Goal: Communication & Community: Answer question/provide support

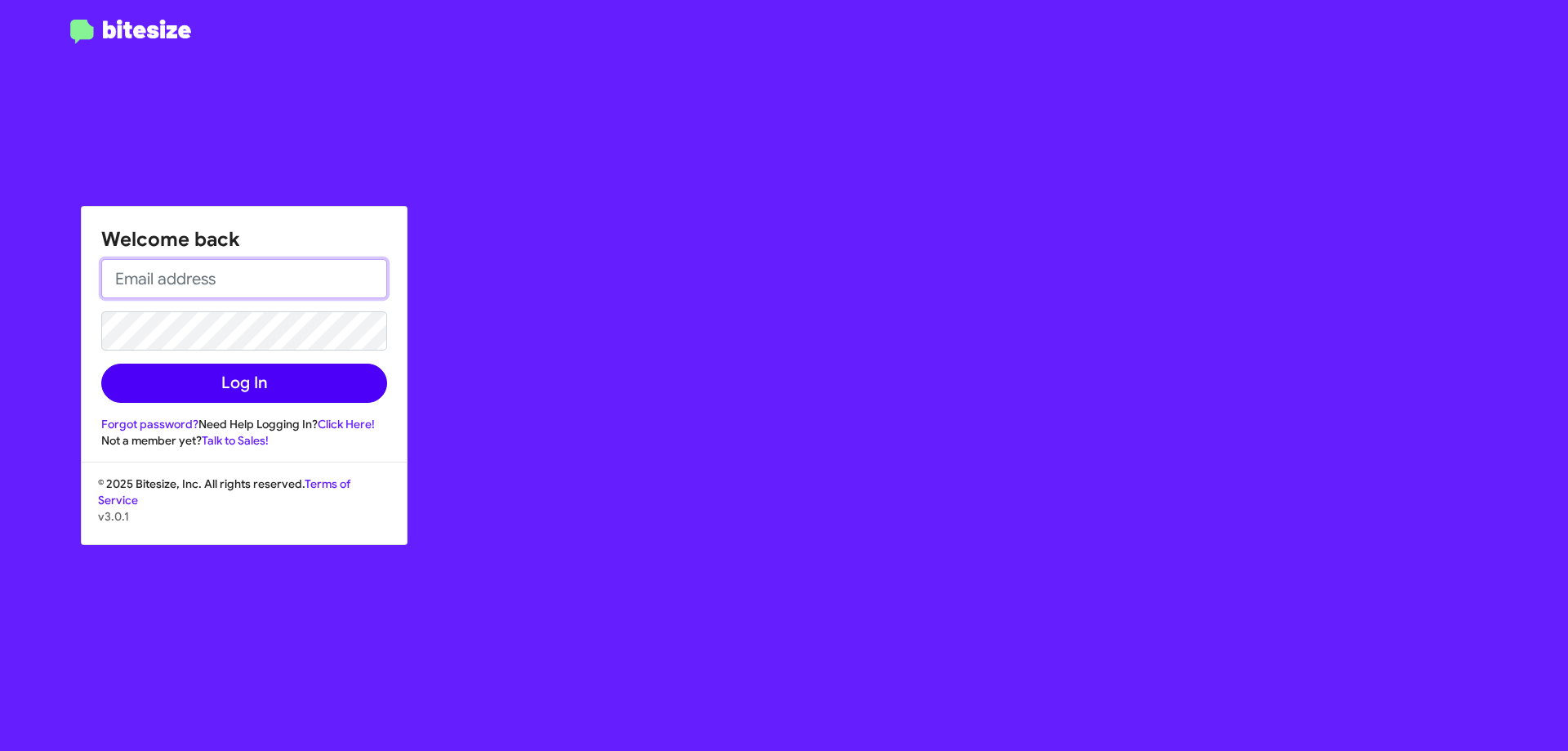
type input "[EMAIL_ADDRESS][DOMAIN_NAME]"
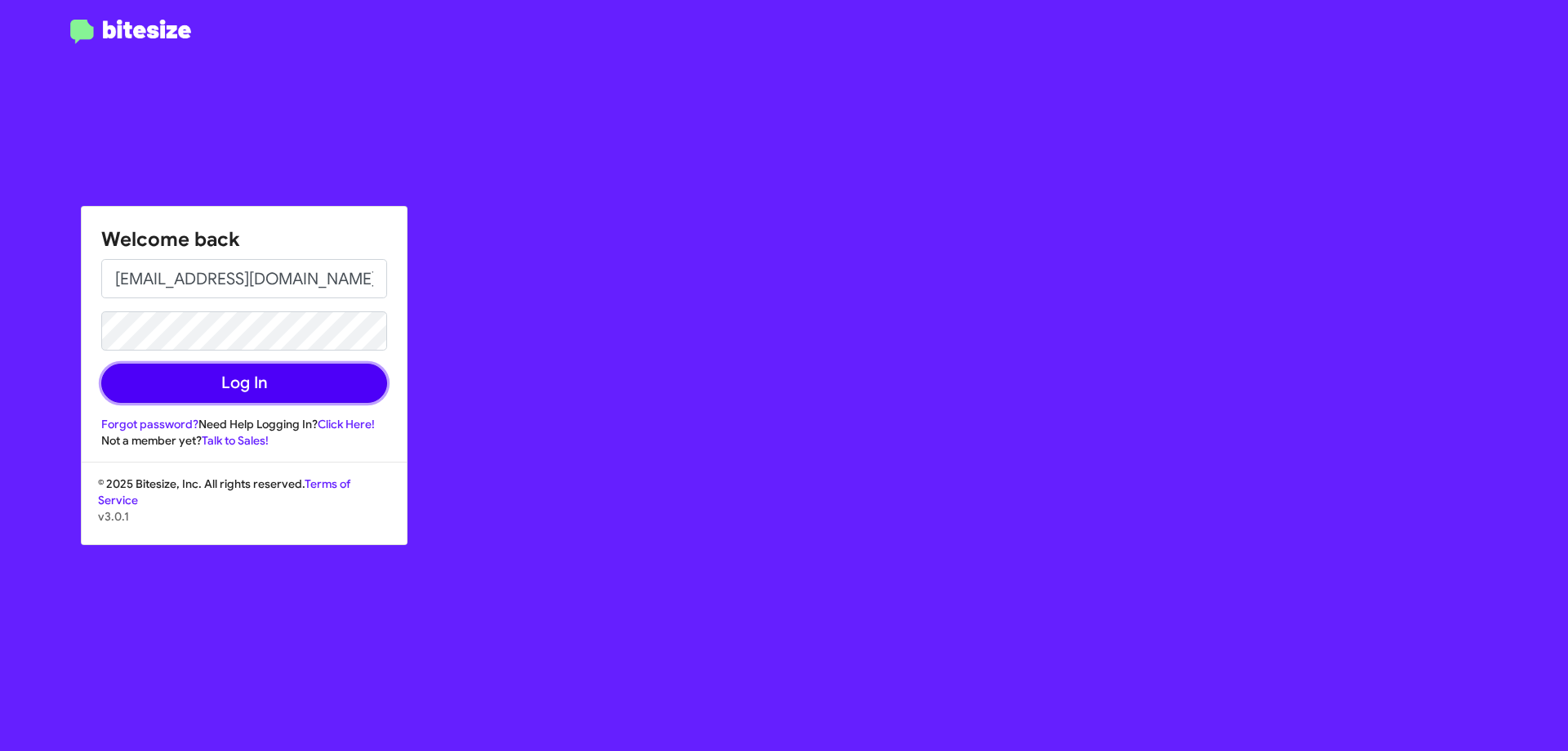
click at [235, 388] on button "Log In" at bounding box center [244, 384] width 286 height 39
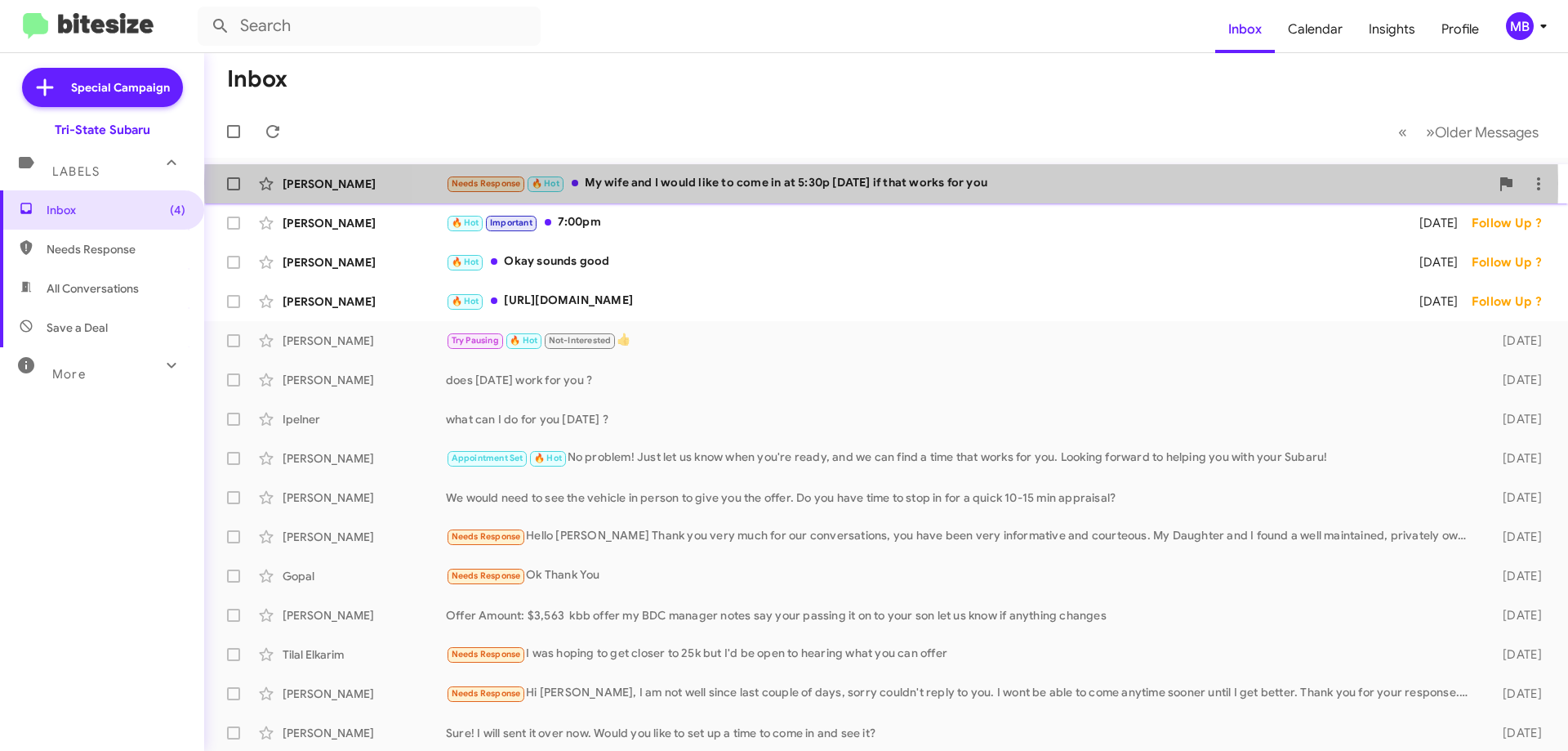
click at [882, 183] on div "Needs Response 🔥 Hot My wife and I would like to come in at 5:30p [DATE] if tha…" at bounding box center [968, 184] width 1044 height 19
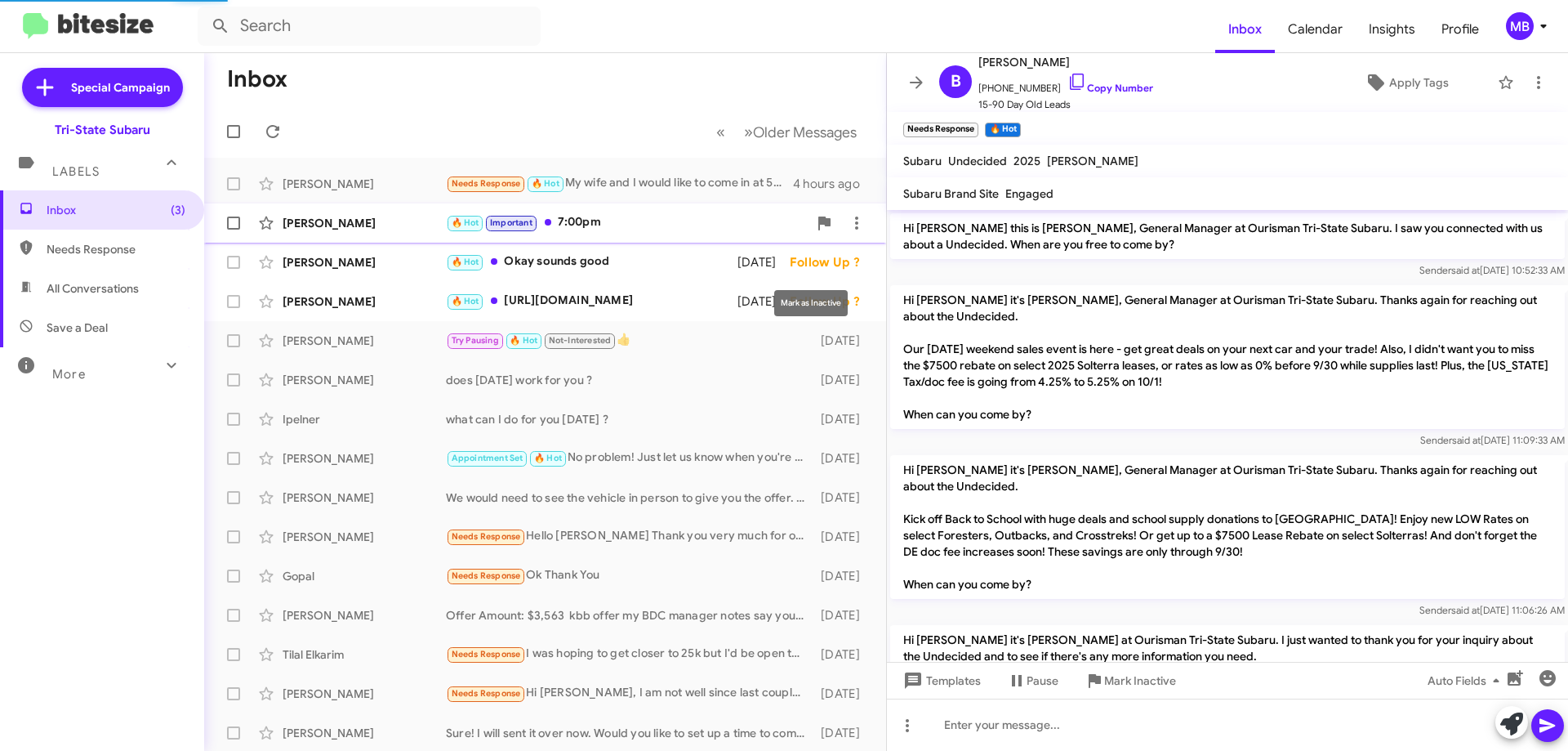
scroll to position [200, 0]
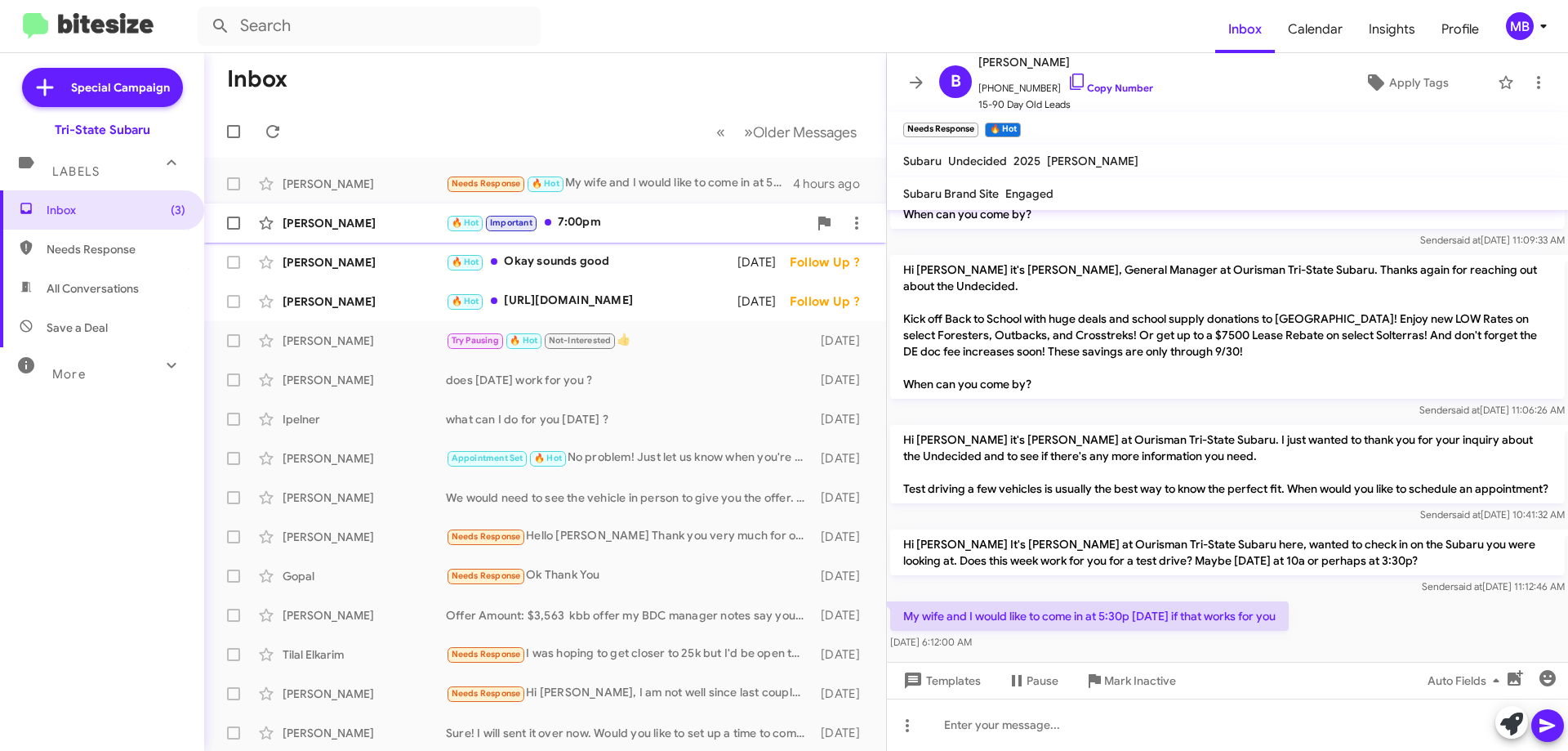
click at [588, 229] on div "🔥 Hot Important 7:00pm" at bounding box center [627, 223] width 362 height 19
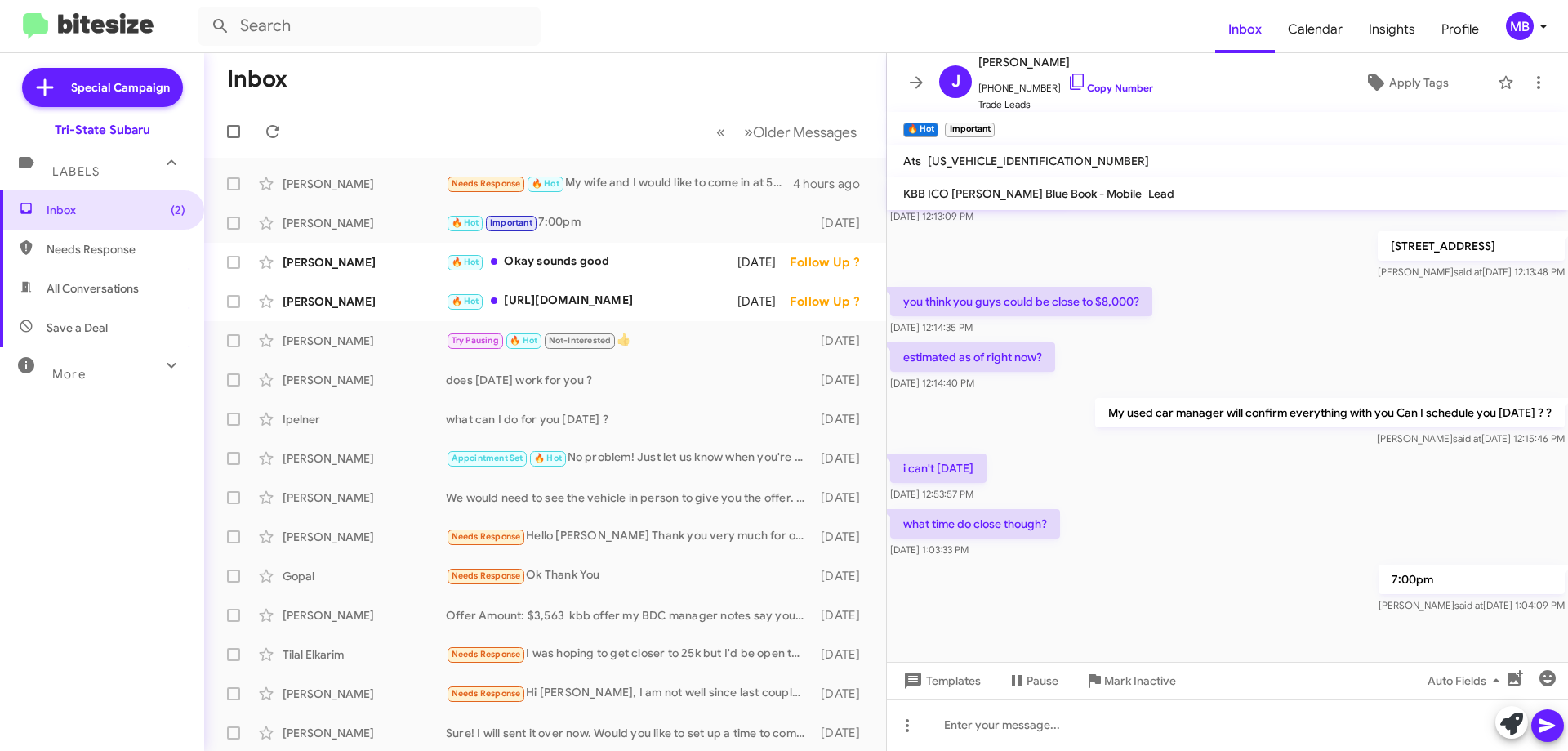
click at [455, 177] on small "Needs Response" at bounding box center [486, 185] width 77 height 15
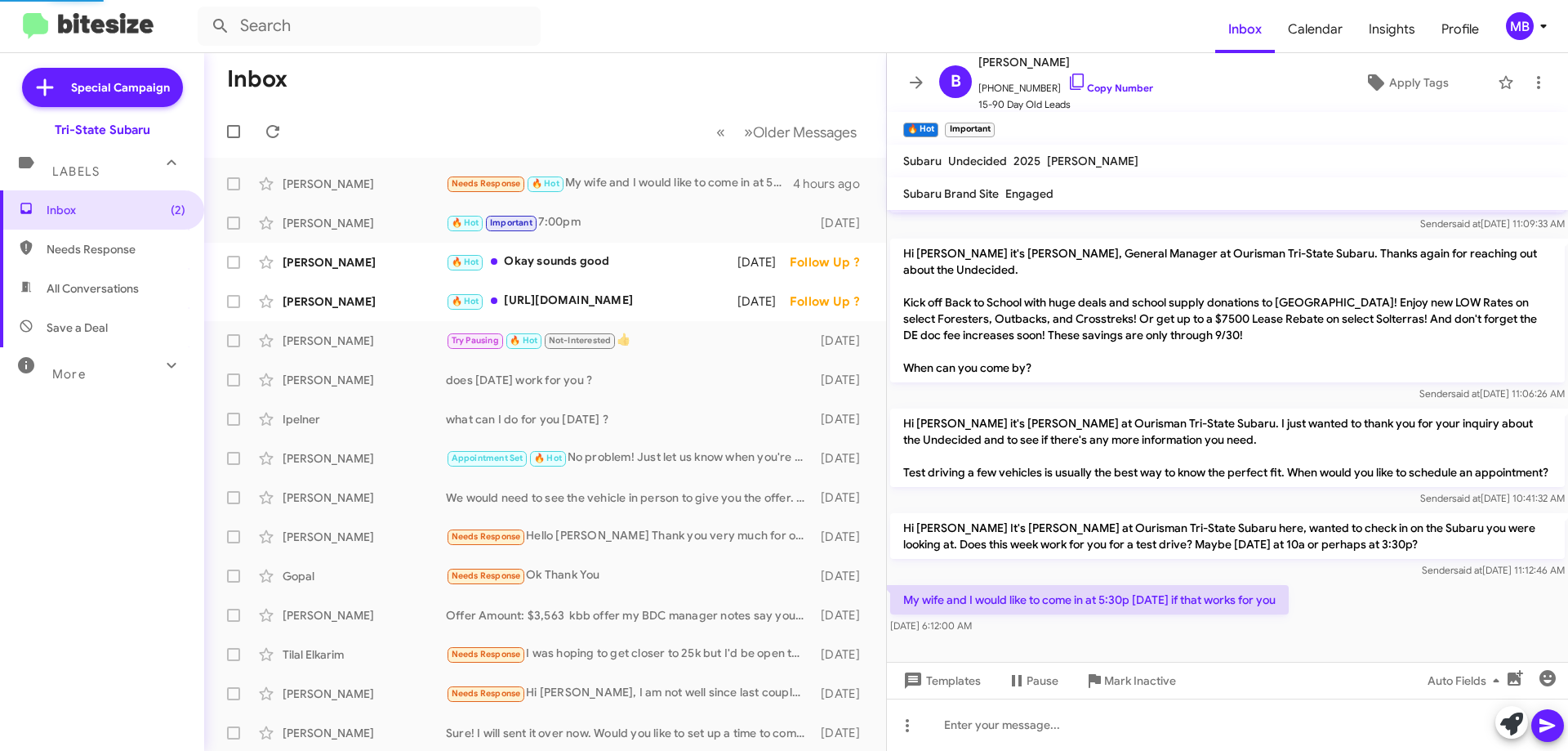
scroll to position [233, 0]
click at [1112, 92] on link "Copy Number" at bounding box center [1111, 88] width 86 height 12
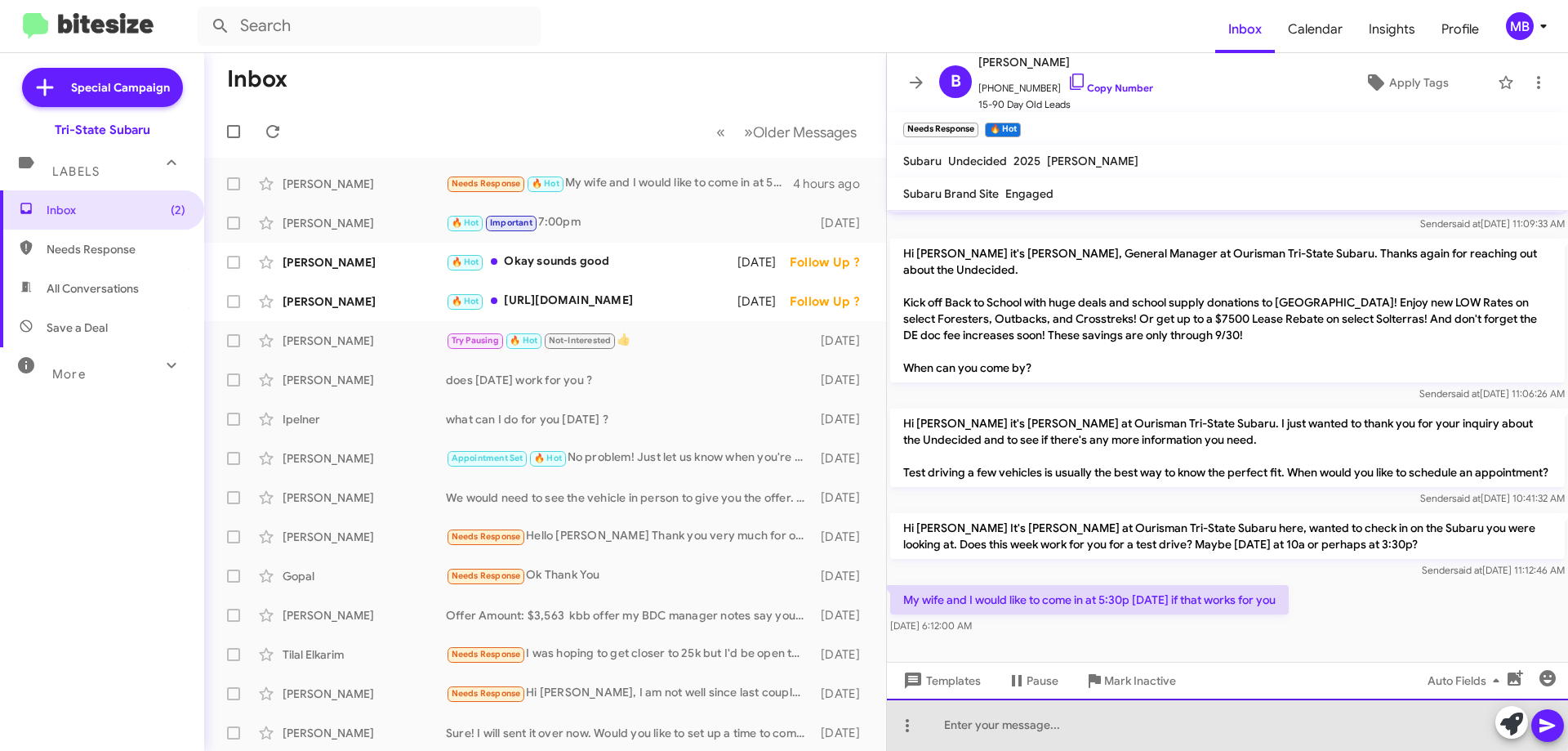
click at [1219, 714] on div at bounding box center [1227, 724] width 681 height 52
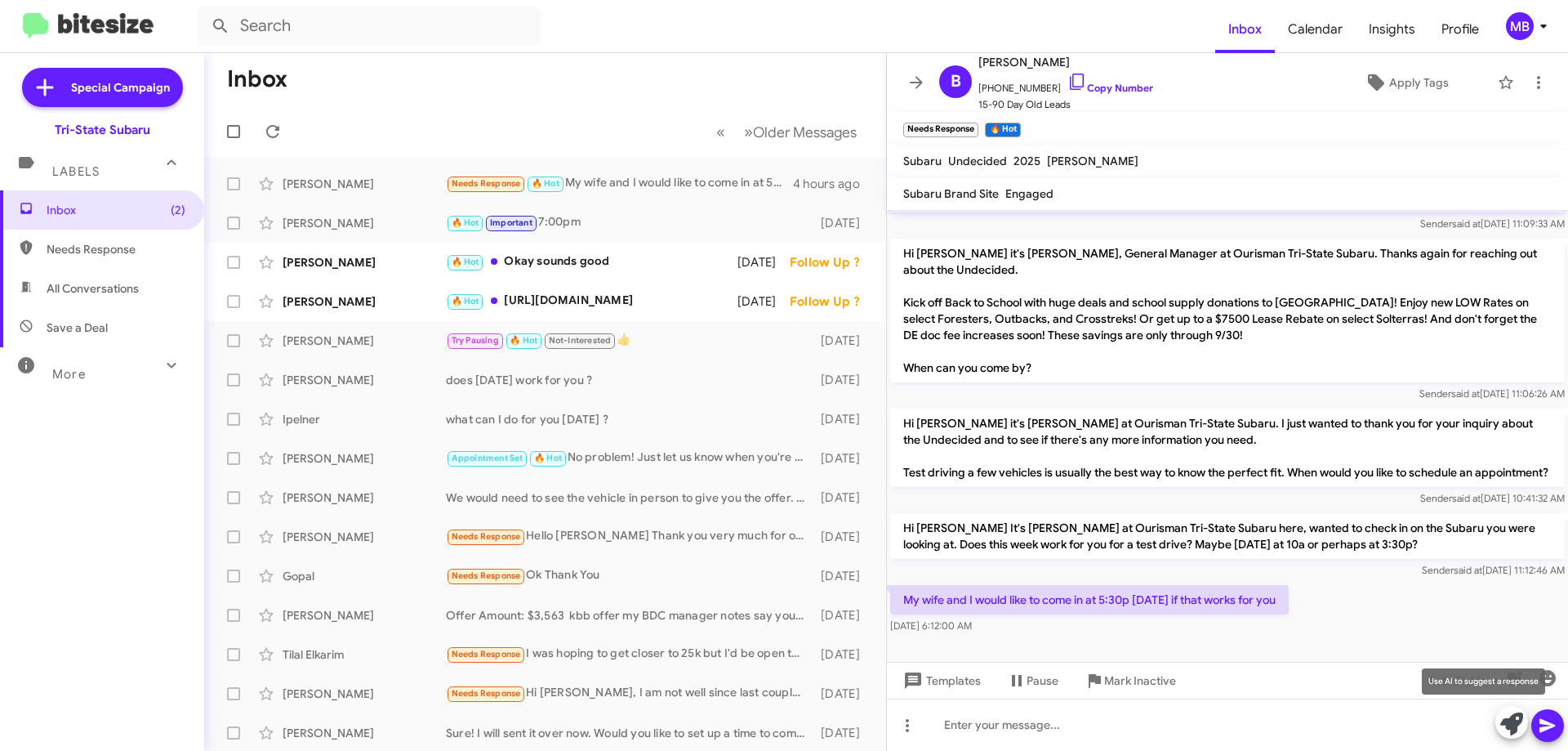
drag, startPoint x: 1514, startPoint y: 725, endPoint x: 1553, endPoint y: 693, distance: 50.4
click at [1514, 725] on icon at bounding box center [1511, 724] width 23 height 23
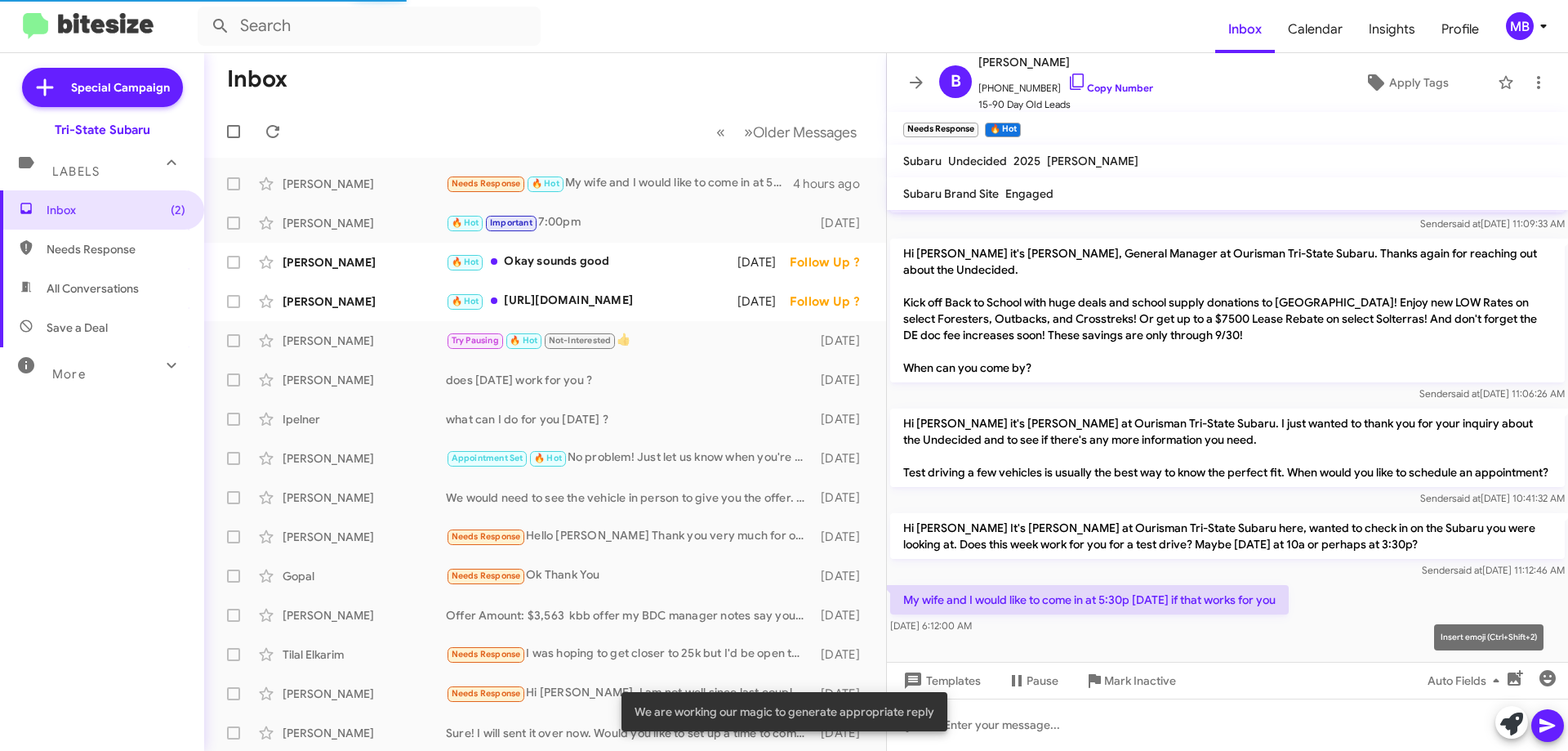
scroll to position [237, 0]
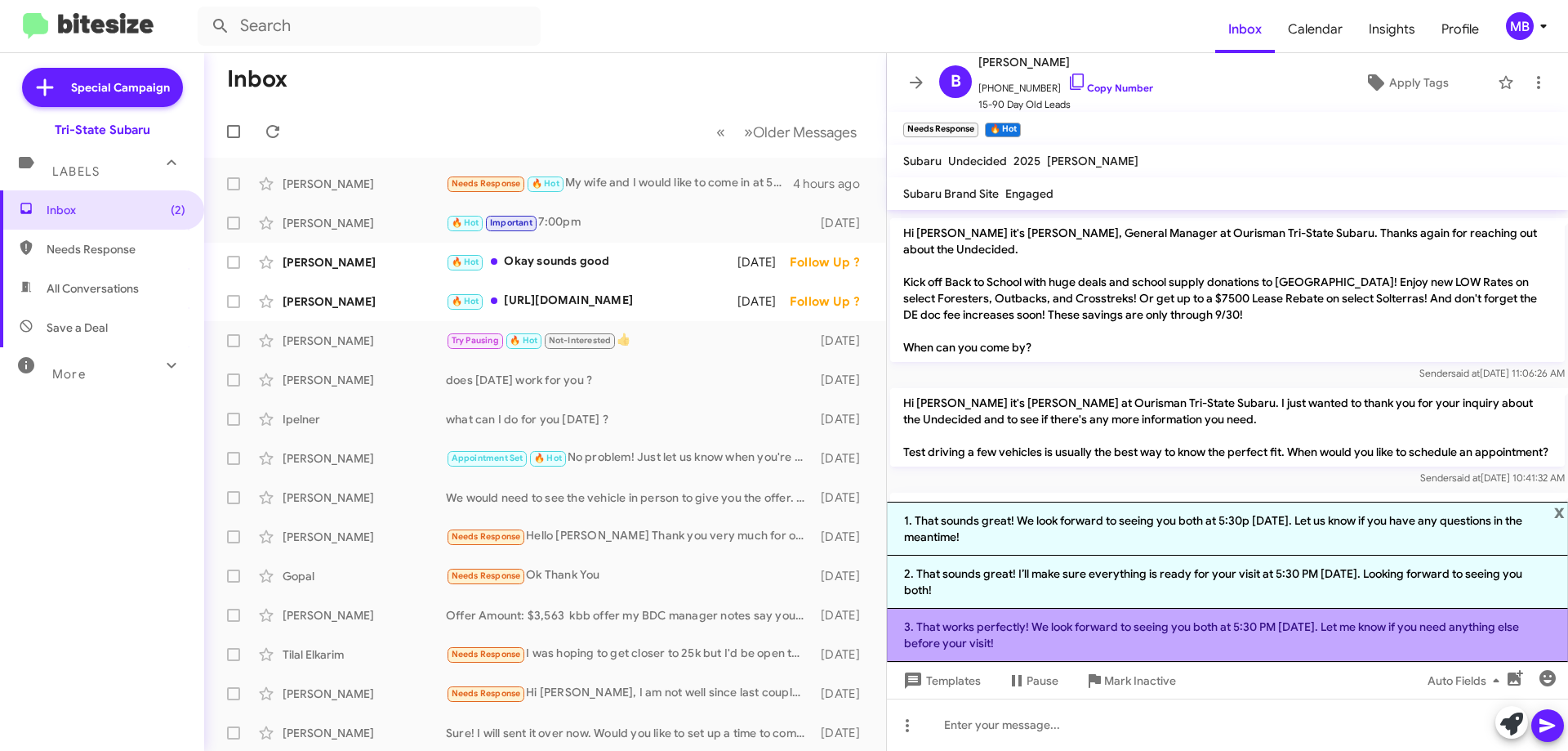
click at [1330, 653] on li "3. That works perfectly! We look forward to seeing you both at 5:30 PM [DATE]. …" at bounding box center [1227, 635] width 681 height 53
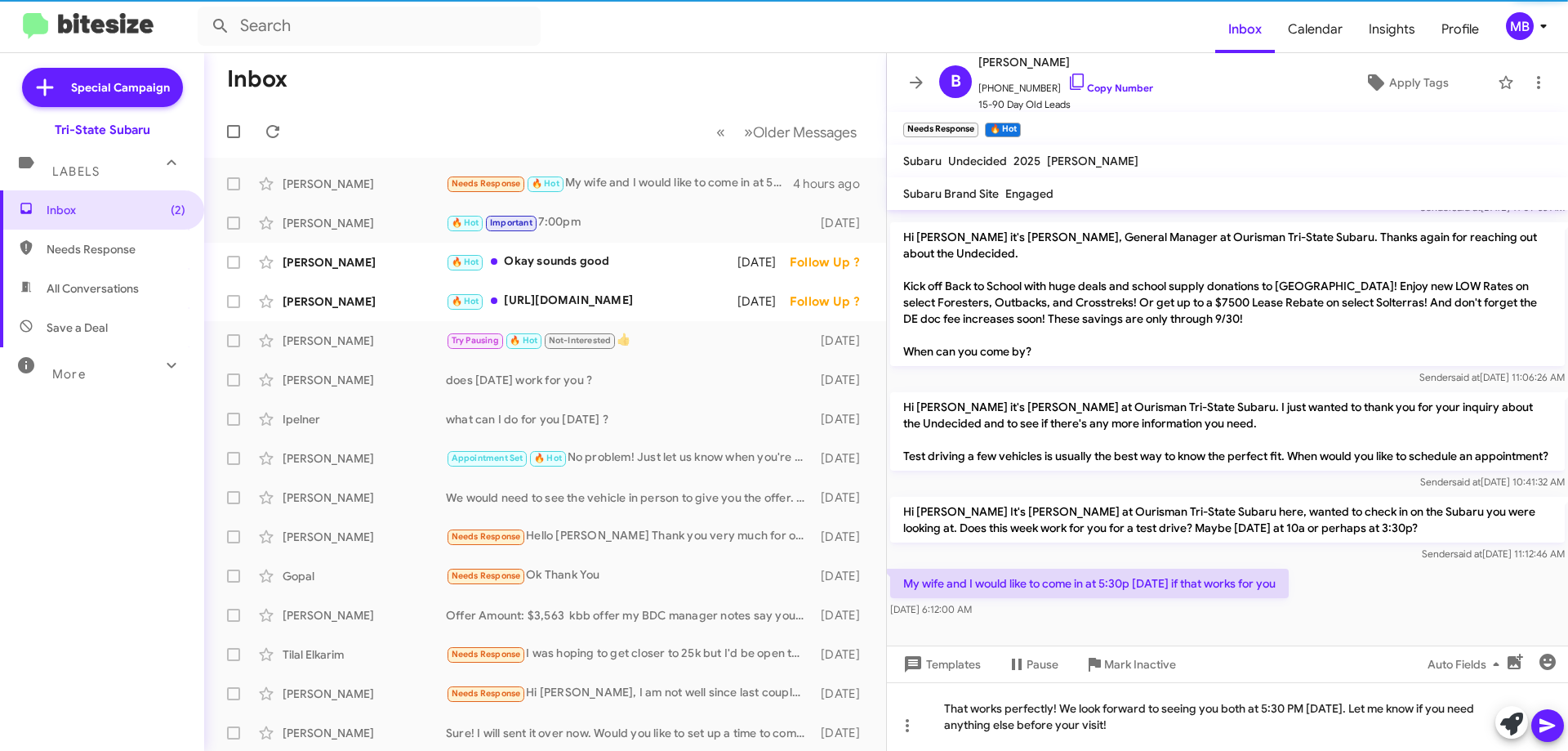
click at [1547, 728] on icon at bounding box center [1547, 726] width 15 height 14
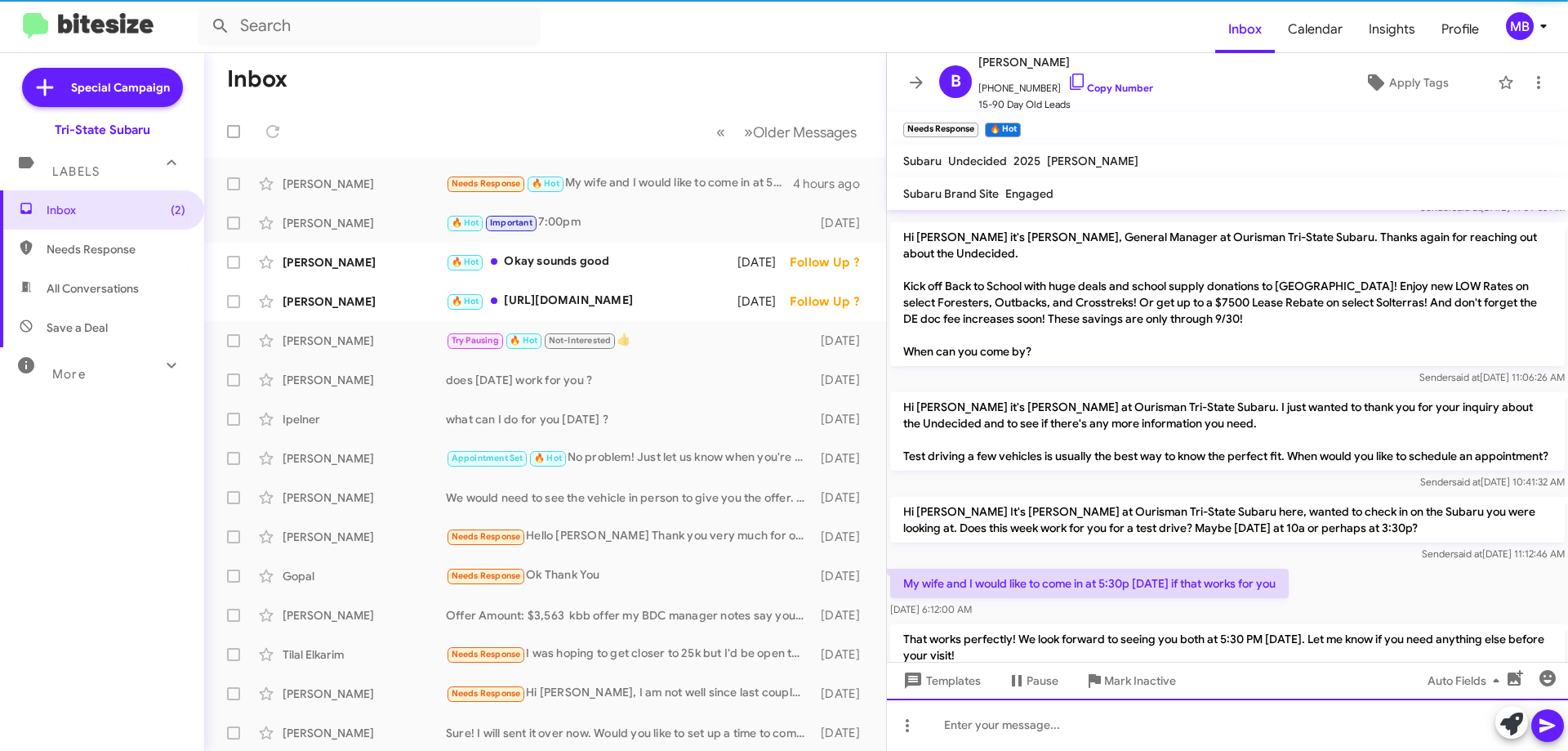
scroll to position [0, 0]
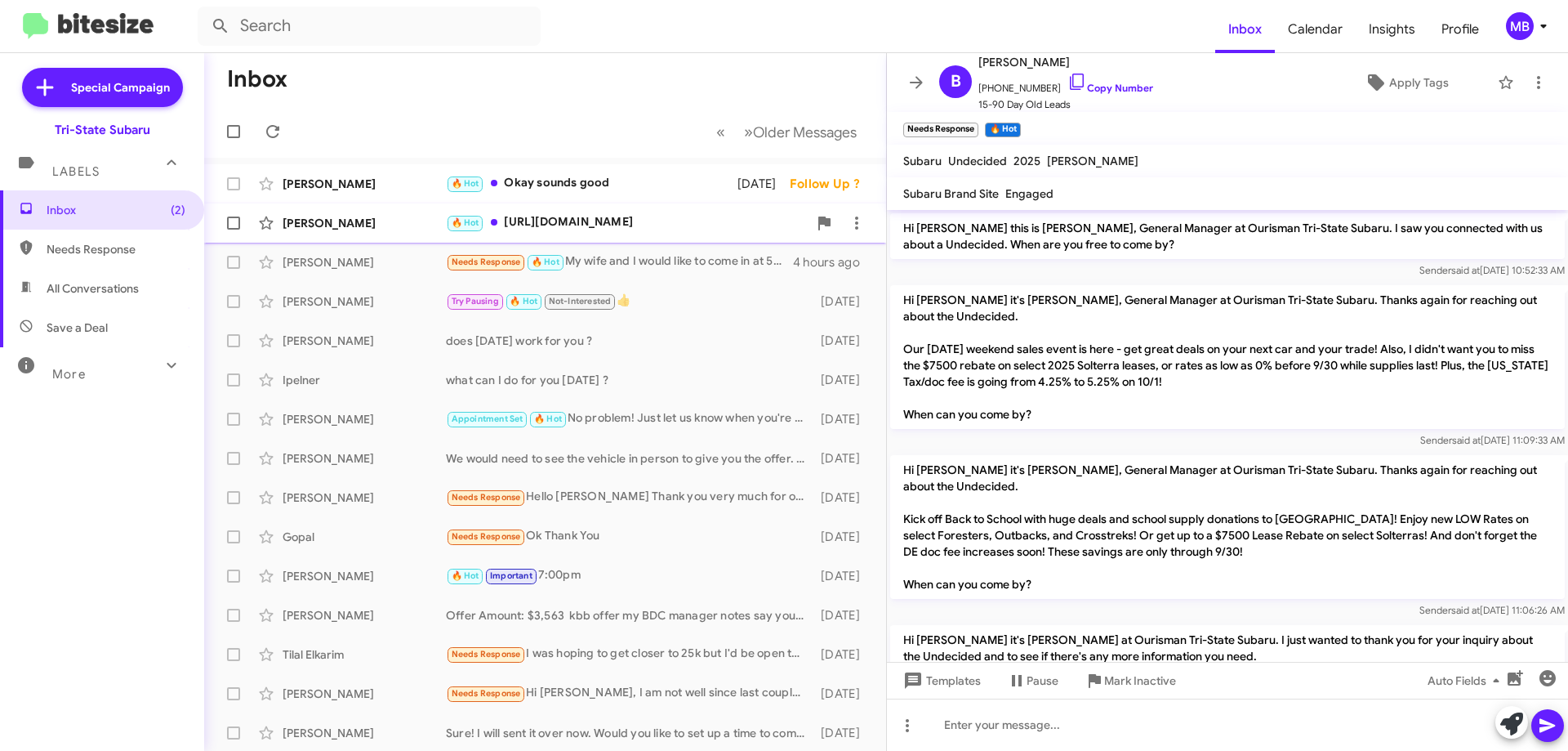
click at [672, 226] on div "🔥 Hot [URL][DOMAIN_NAME]" at bounding box center [627, 223] width 362 height 19
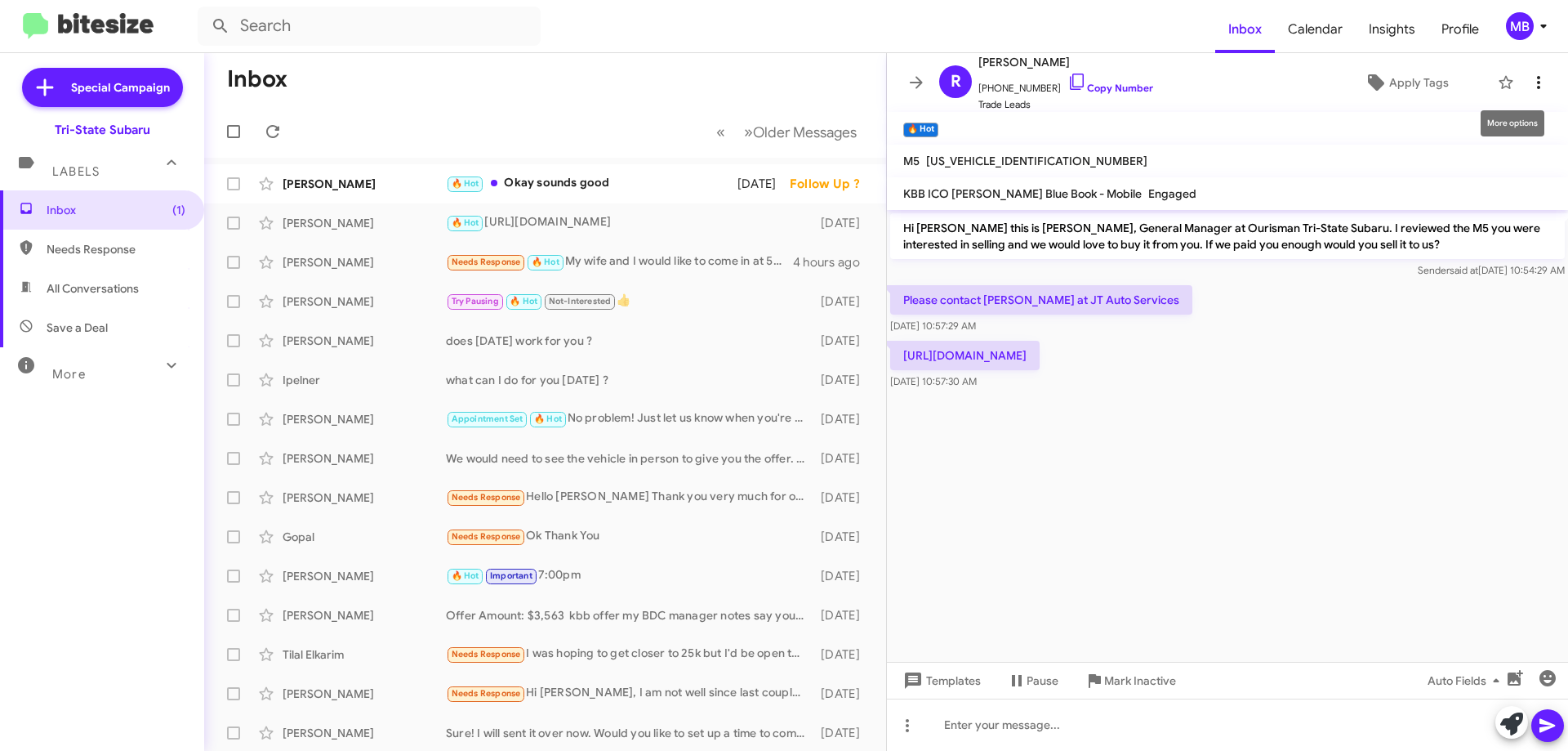
click at [1523, 71] on button at bounding box center [1539, 82] width 33 height 33
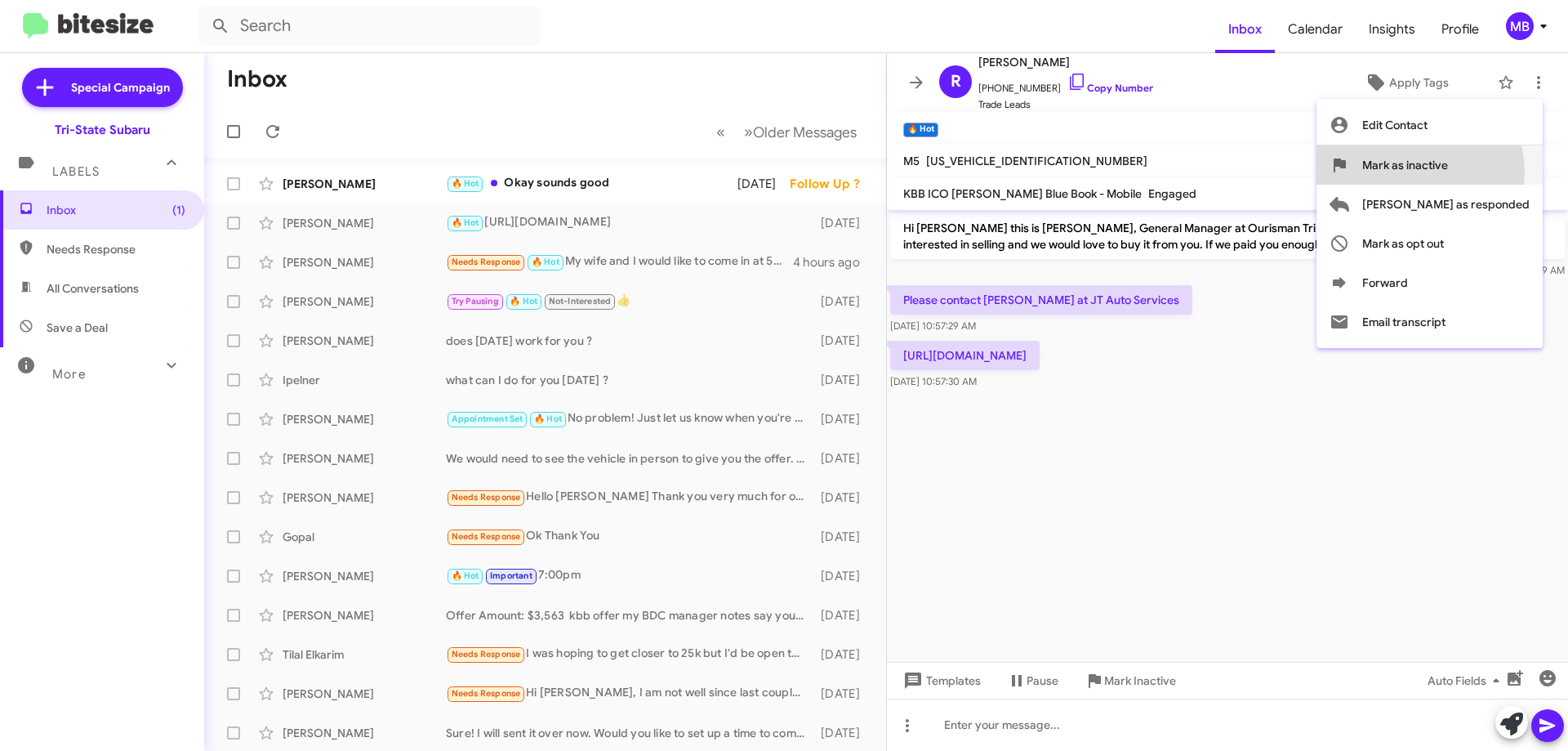
click at [1448, 172] on span "Mark as inactive" at bounding box center [1405, 166] width 86 height 39
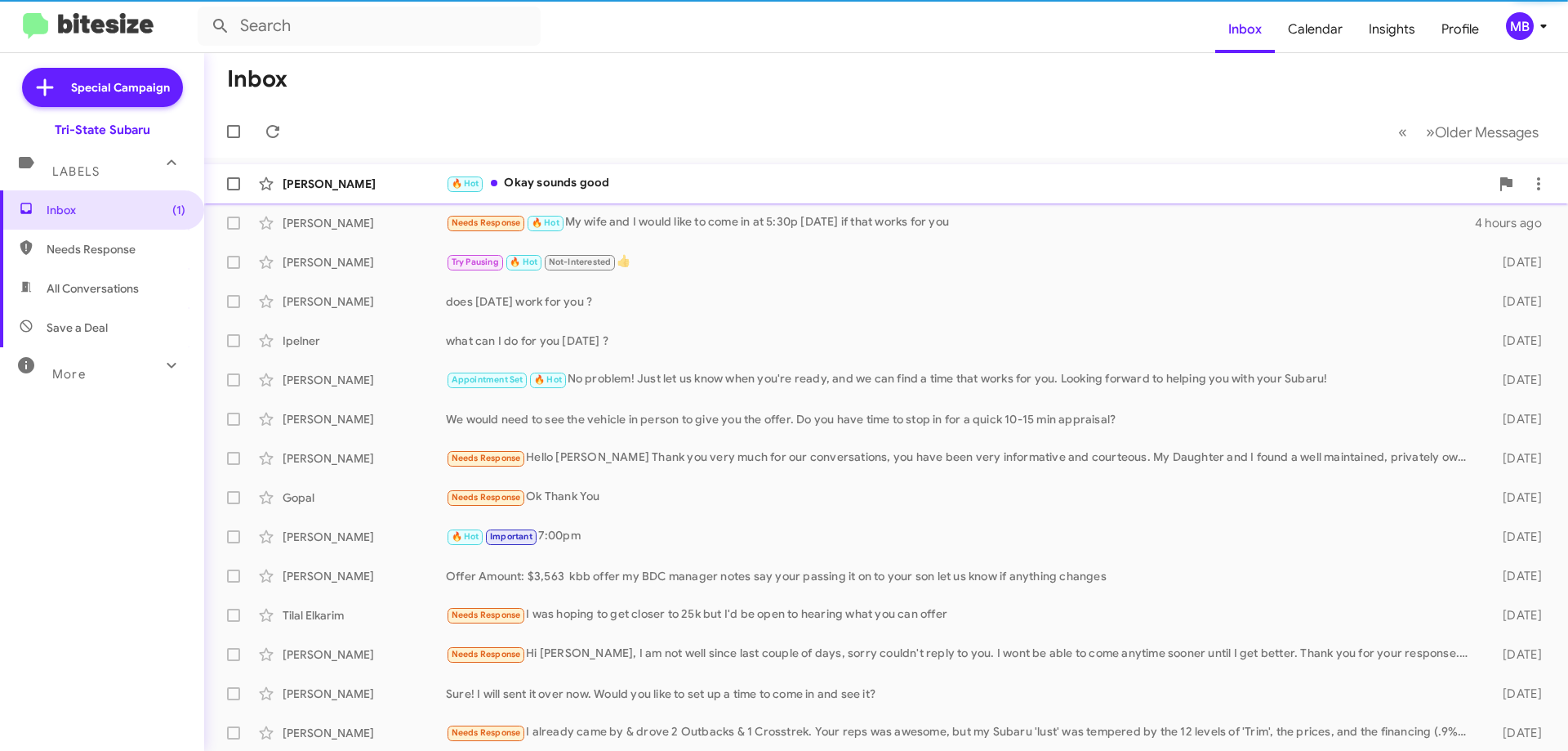
click at [657, 192] on div "🔥 Hot Okay sounds good" at bounding box center [968, 184] width 1044 height 19
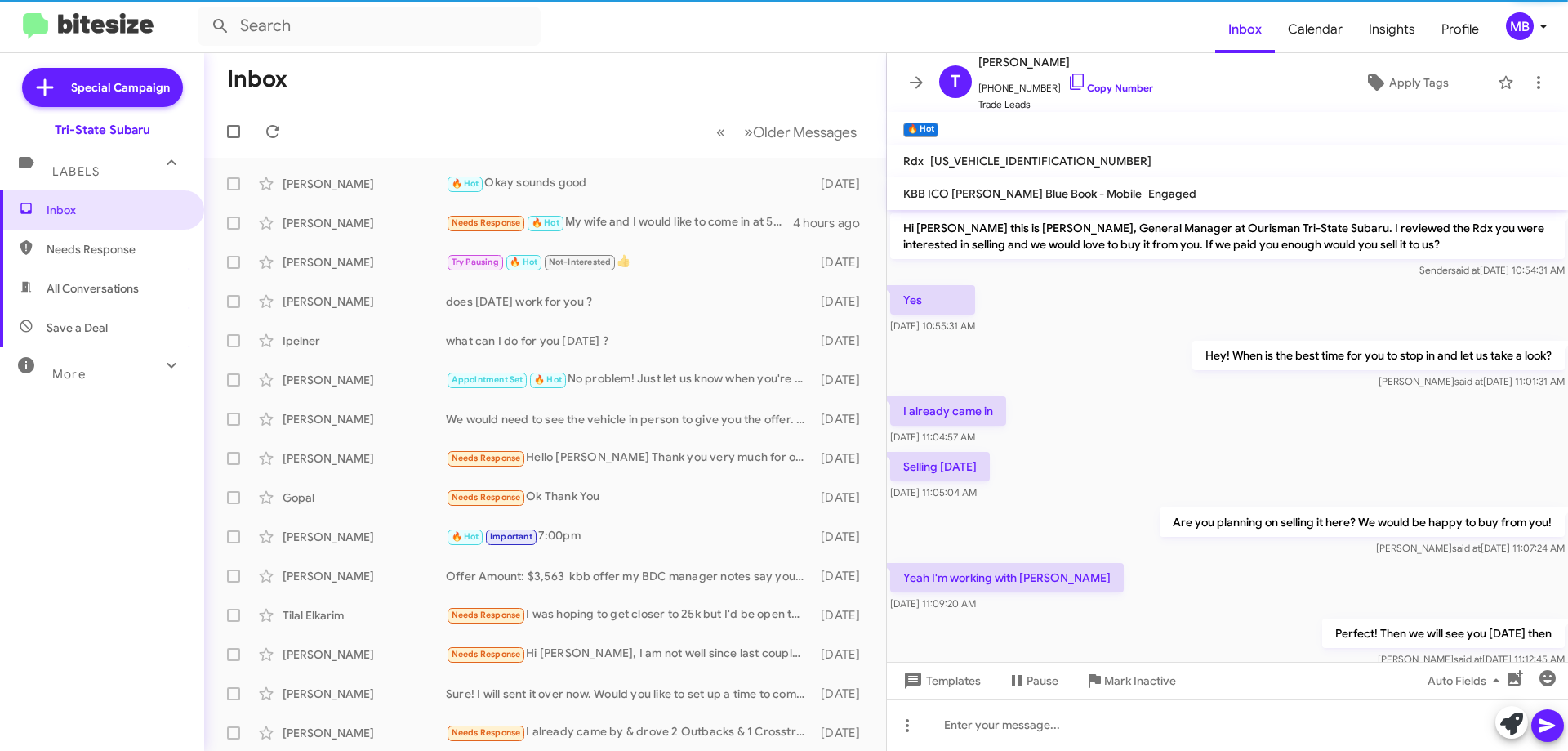
scroll to position [221, 0]
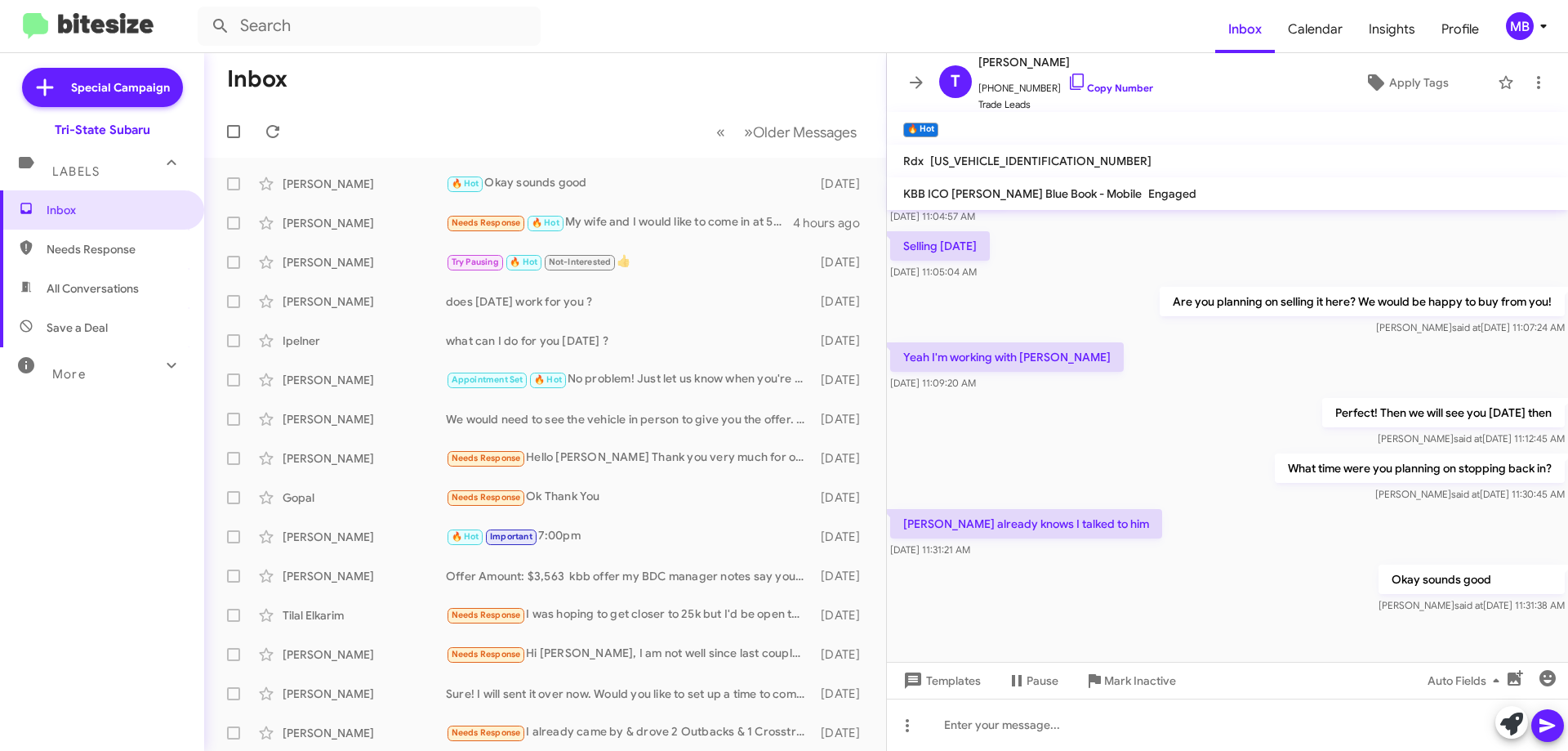
click at [54, 244] on span "Needs Response" at bounding box center [116, 249] width 139 height 16
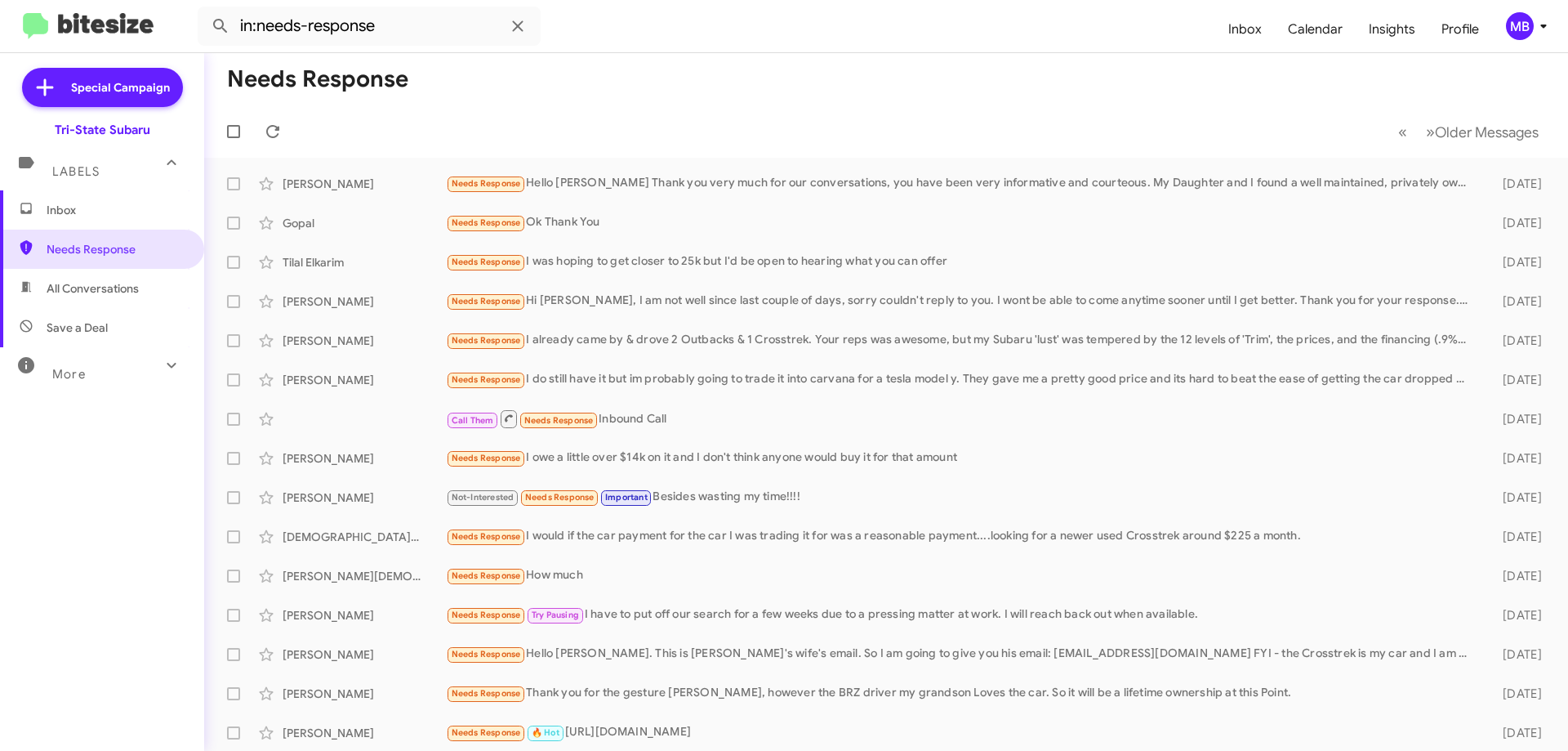
click at [103, 176] on div "Labels" at bounding box center [86, 164] width 146 height 30
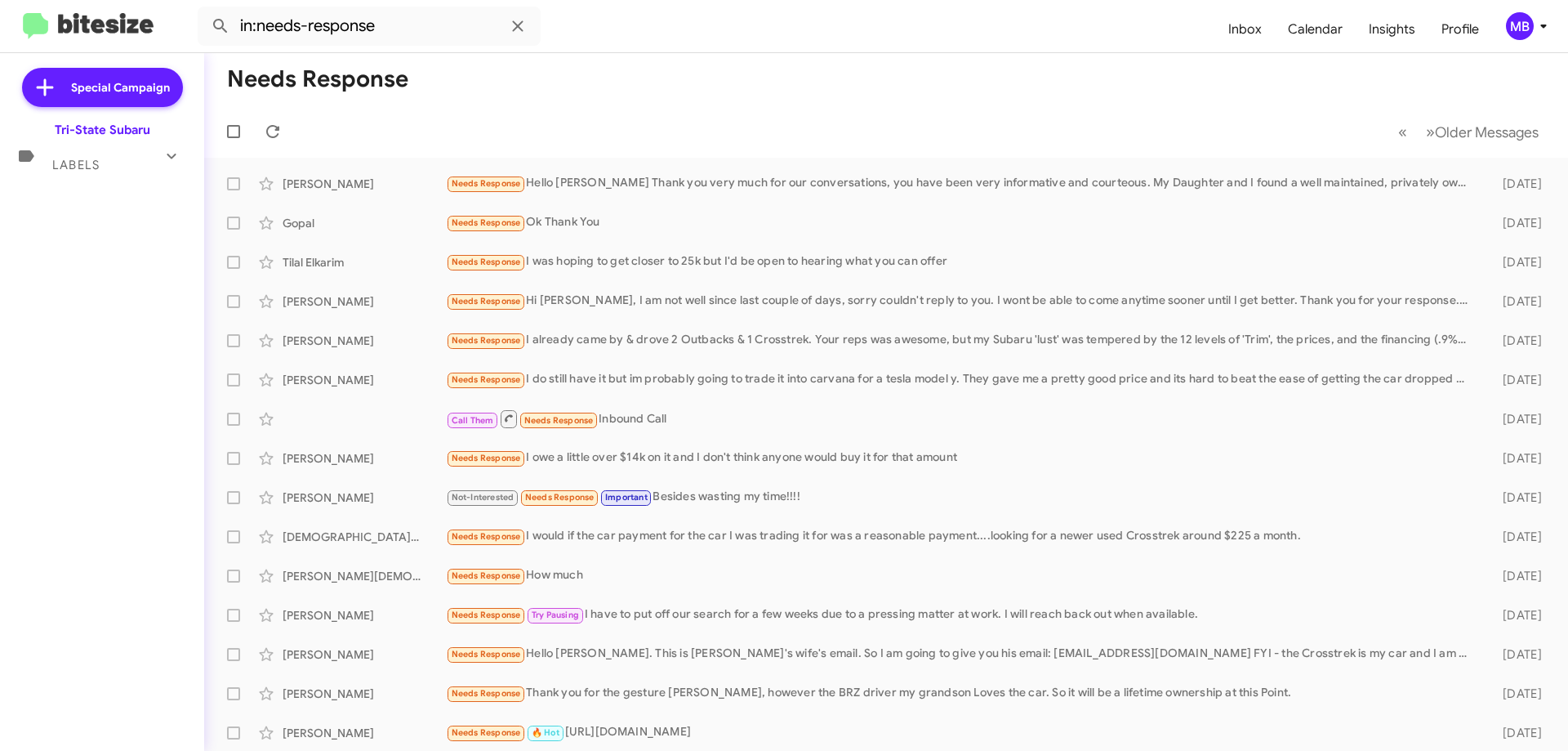
click at [106, 173] on div "Labels" at bounding box center [86, 158] width 146 height 30
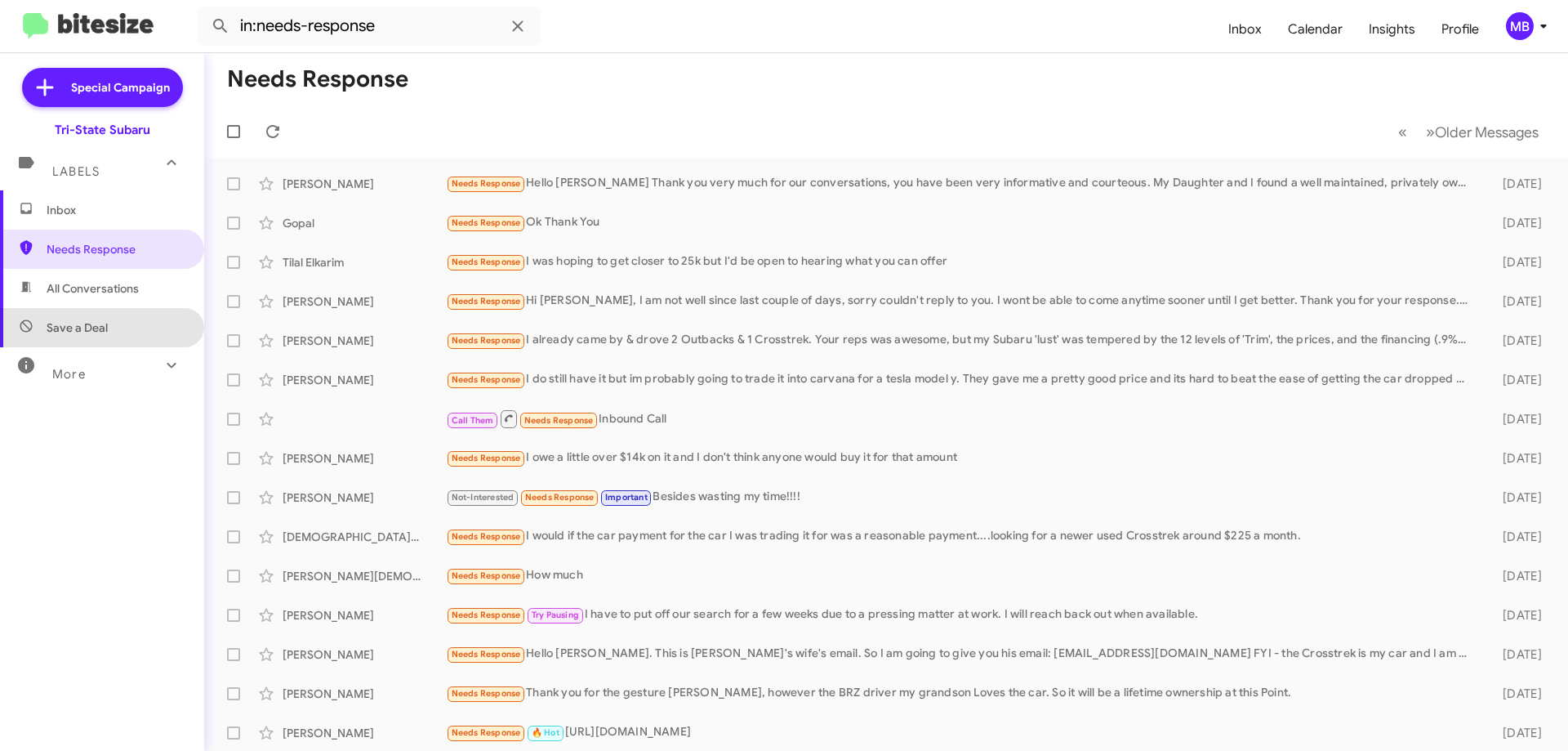
click at [146, 308] on span "Save a Deal" at bounding box center [102, 328] width 204 height 39
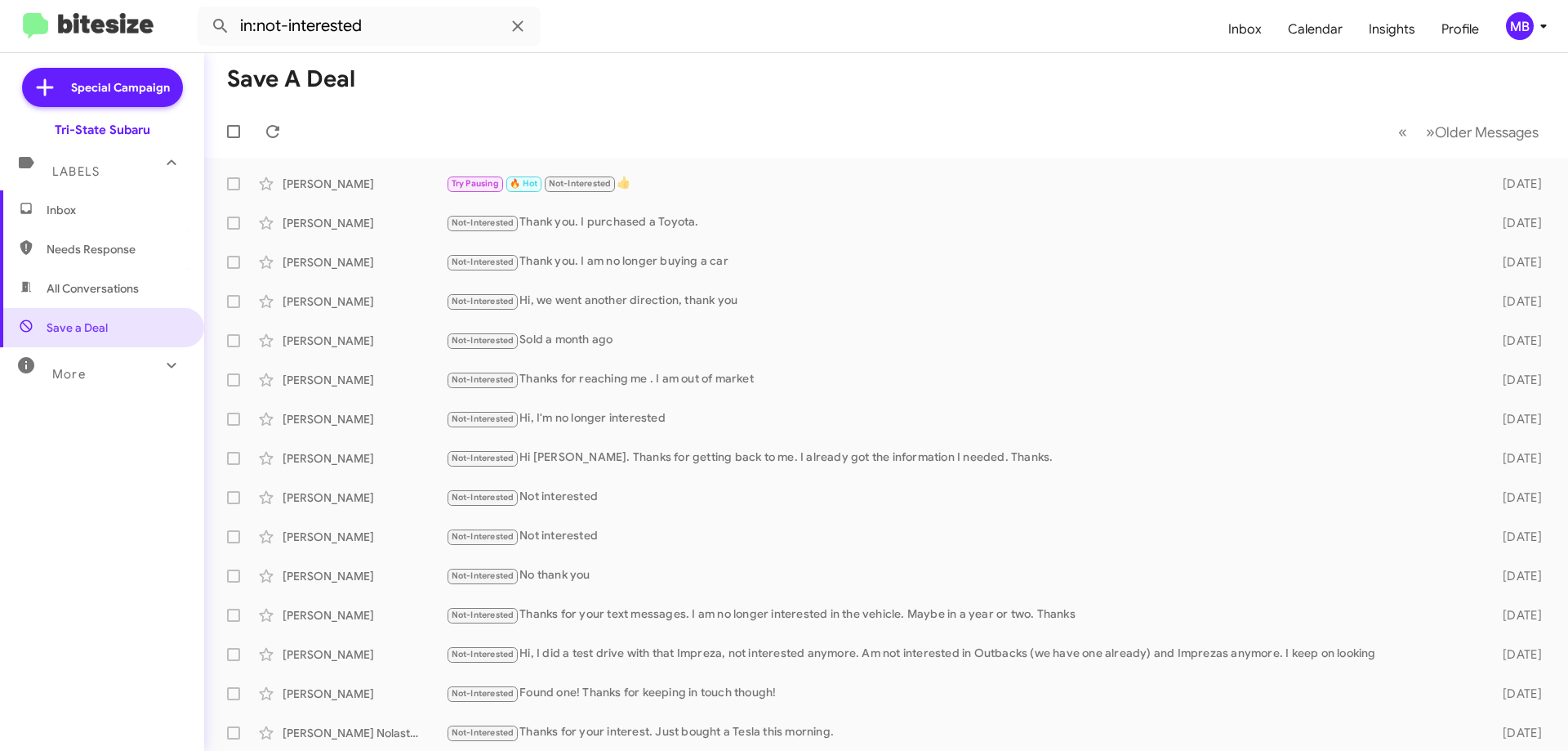
click at [153, 288] on span "All Conversations" at bounding box center [102, 288] width 204 height 39
type input "in:all-conversations"
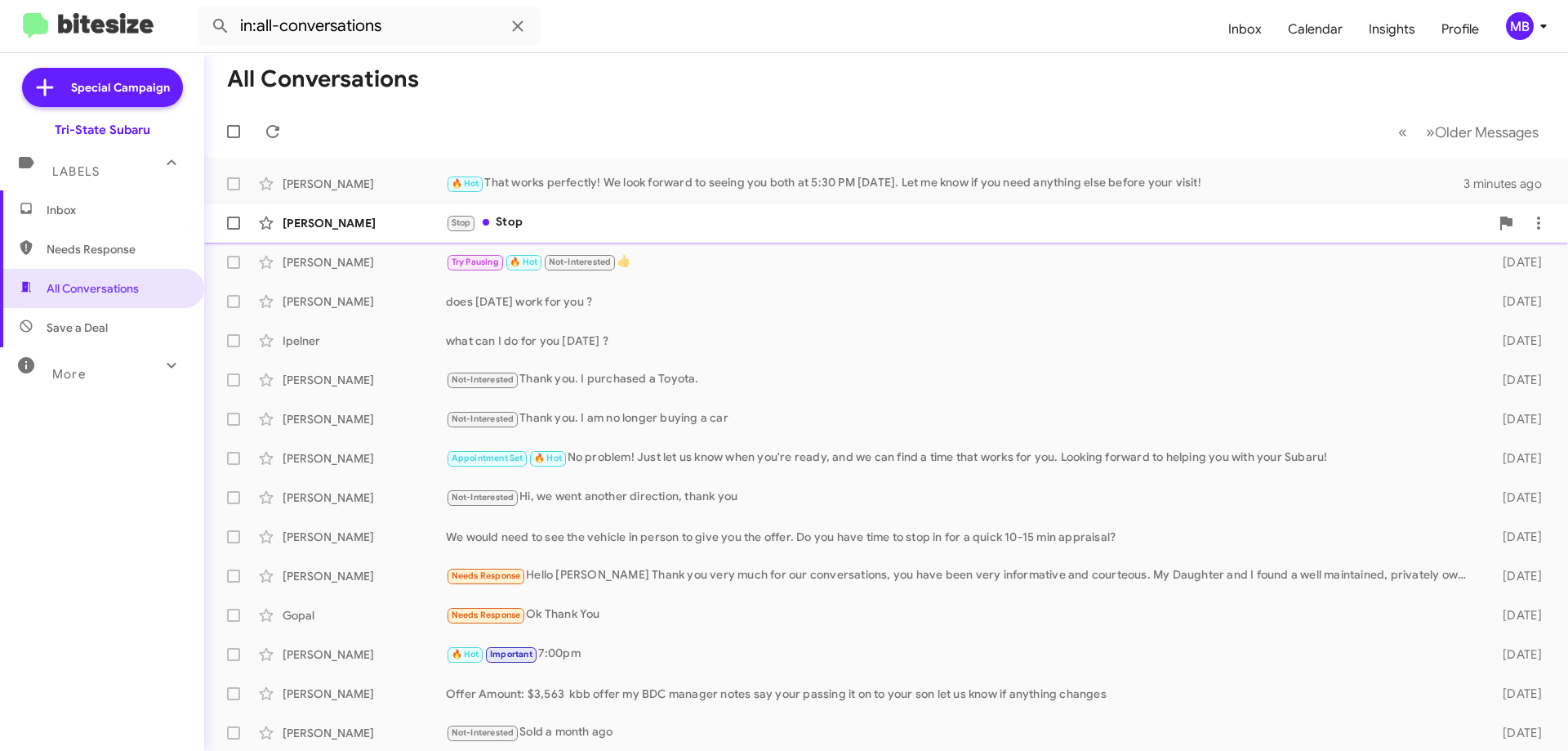
click at [347, 236] on div "[PERSON_NAME] Stop Stop [DATE]" at bounding box center [886, 223] width 1338 height 33
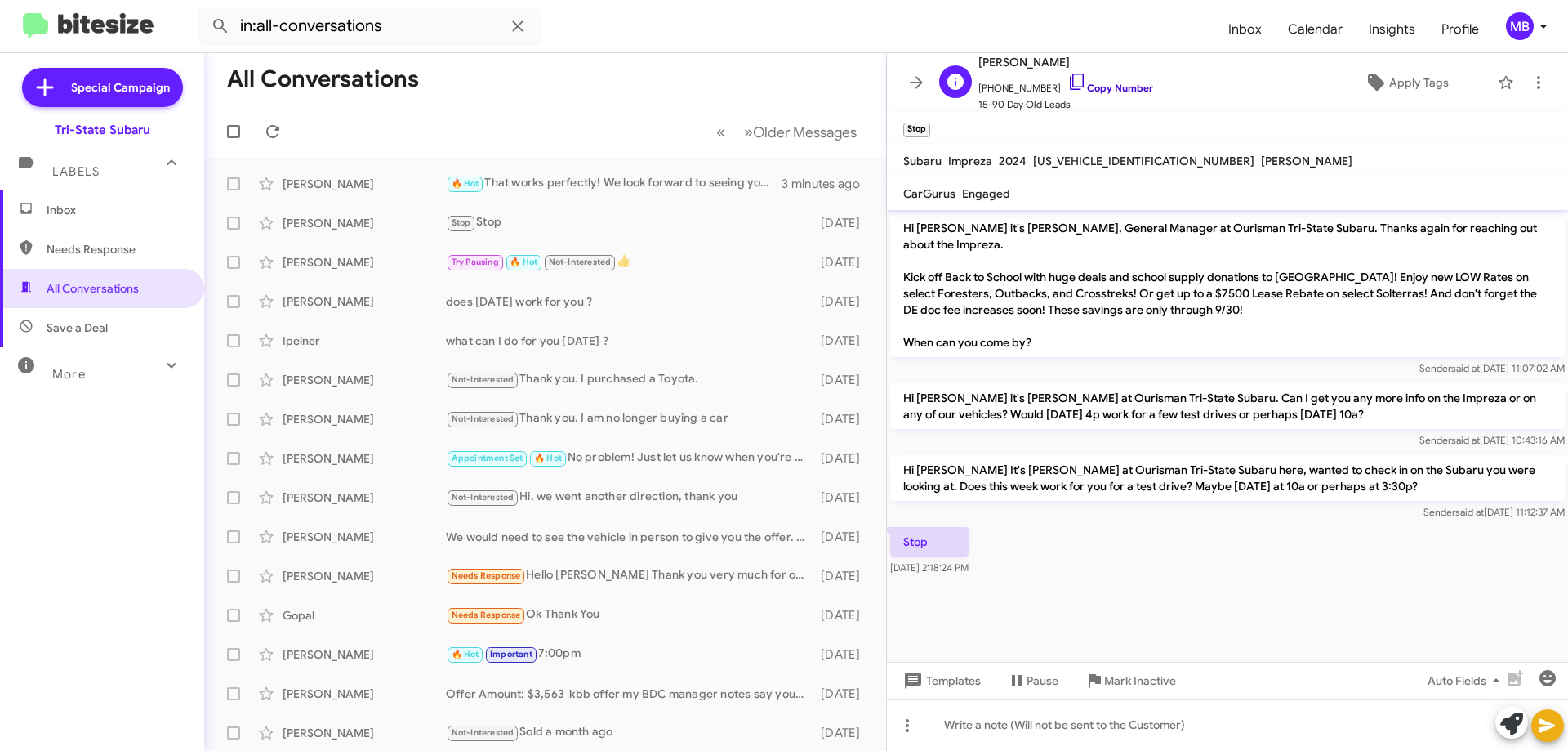
click at [1089, 85] on link "Copy Number" at bounding box center [1111, 88] width 86 height 12
drag, startPoint x: 945, startPoint y: 557, endPoint x: 889, endPoint y: 547, distance: 56.9
click at [889, 547] on div "Stop [DATE] 2:18:24 PM" at bounding box center [1227, 551] width 681 height 56
click at [390, 223] on div "Mindie Grill" at bounding box center [365, 222] width 163 height 16
click at [110, 221] on span "Inbox" at bounding box center [102, 210] width 204 height 39
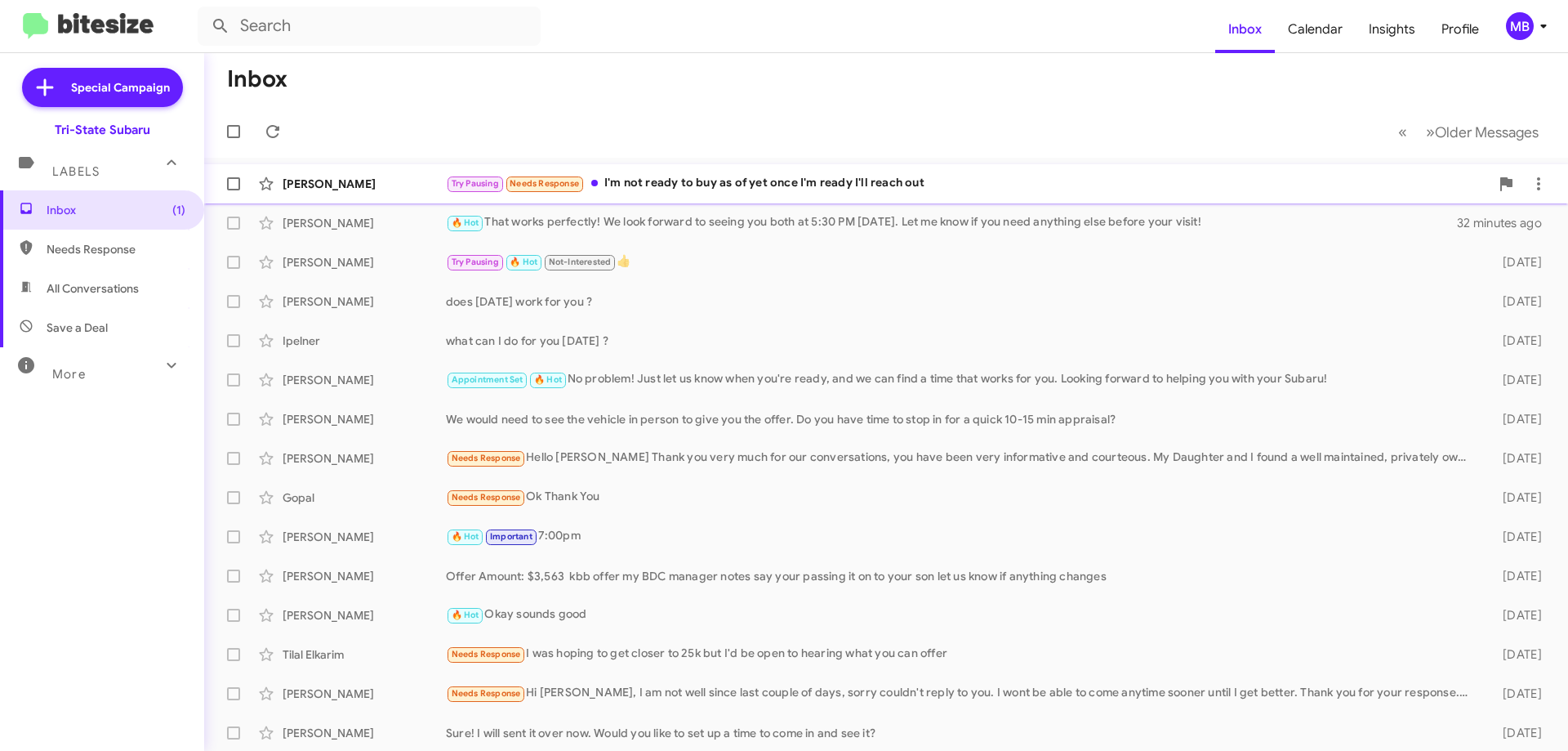
click at [622, 180] on div "Try Pausing Needs Response I'm not ready to buy as of yet once I'm ready I'll r…" at bounding box center [968, 184] width 1044 height 19
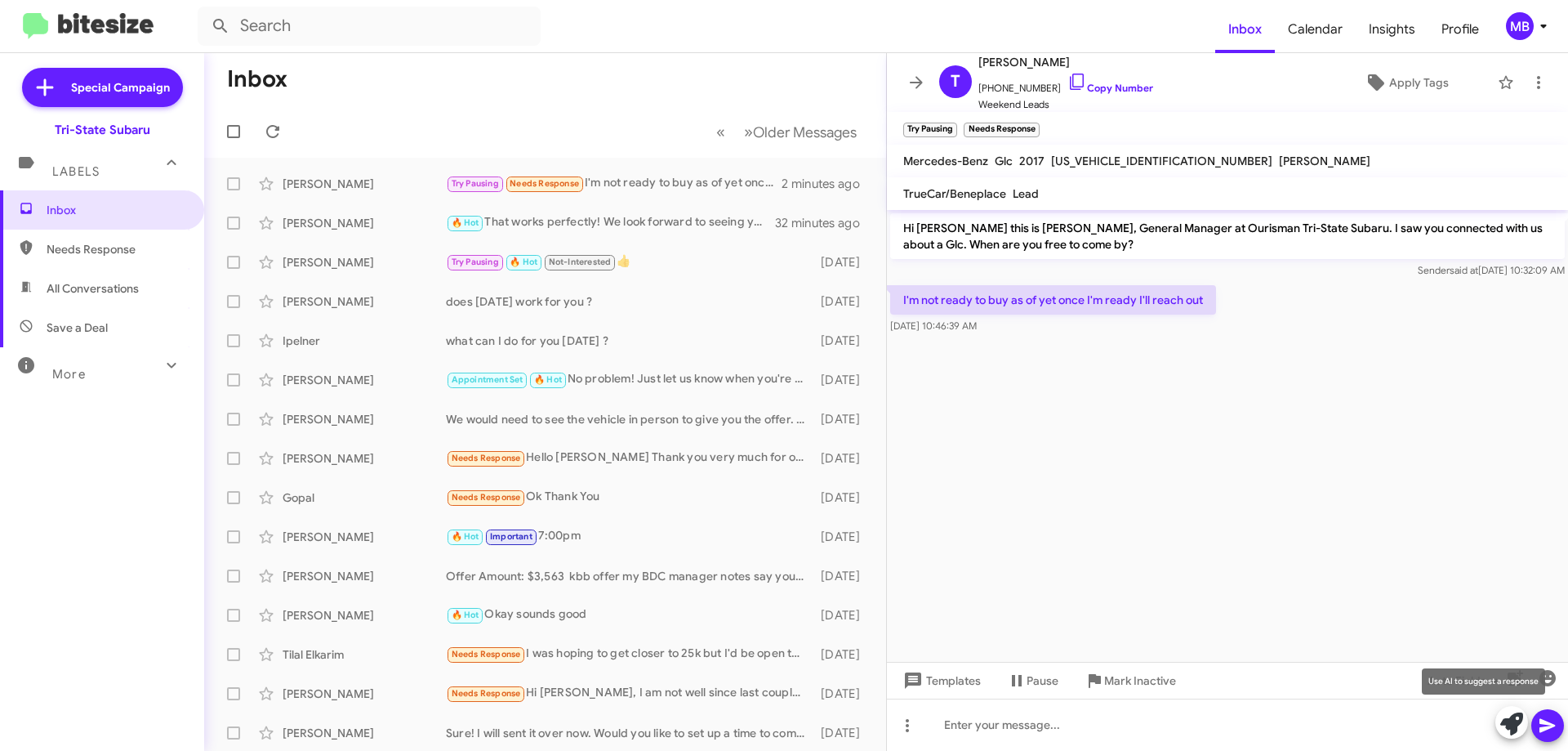
click at [1504, 723] on icon at bounding box center [1511, 724] width 23 height 23
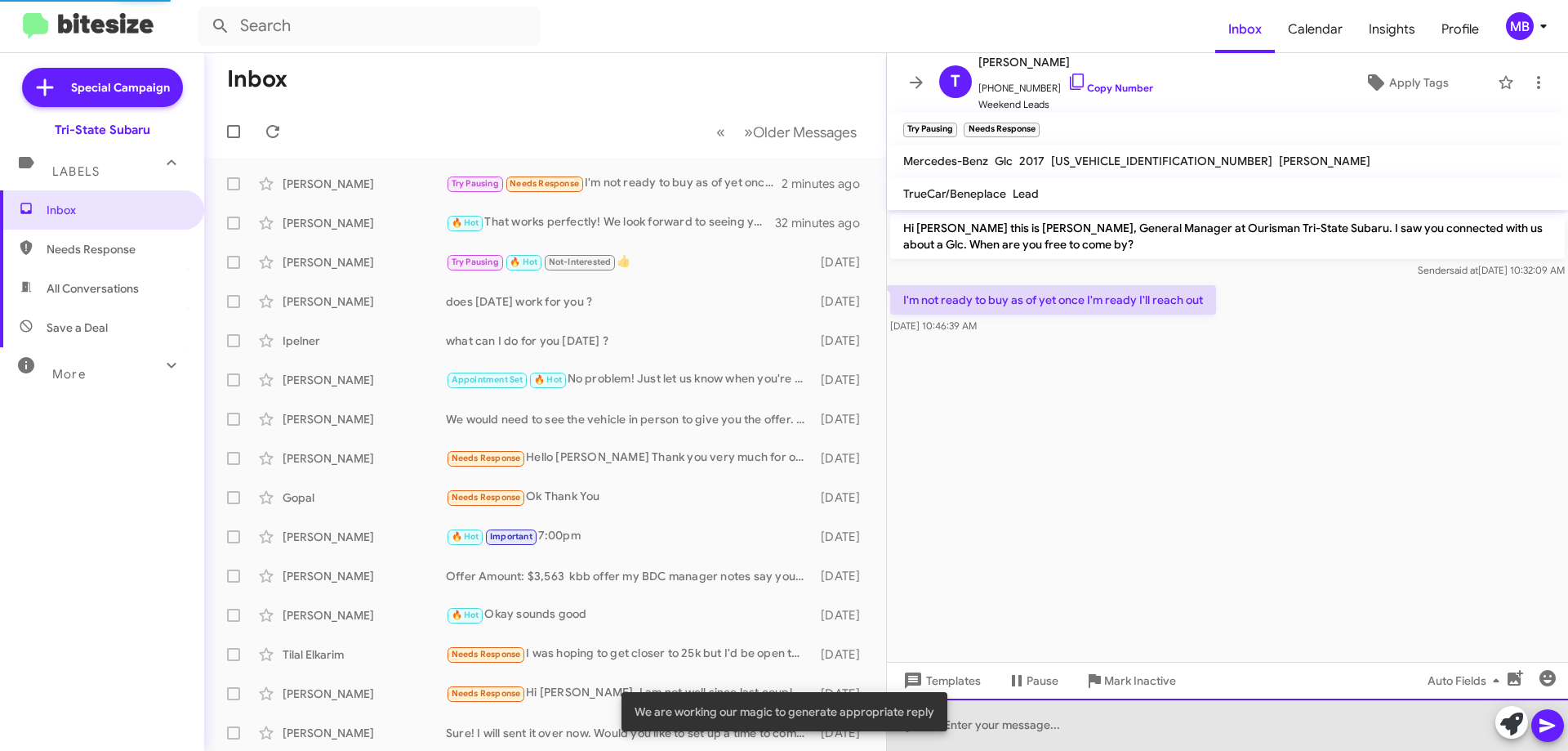
click at [1377, 726] on div at bounding box center [1227, 724] width 681 height 52
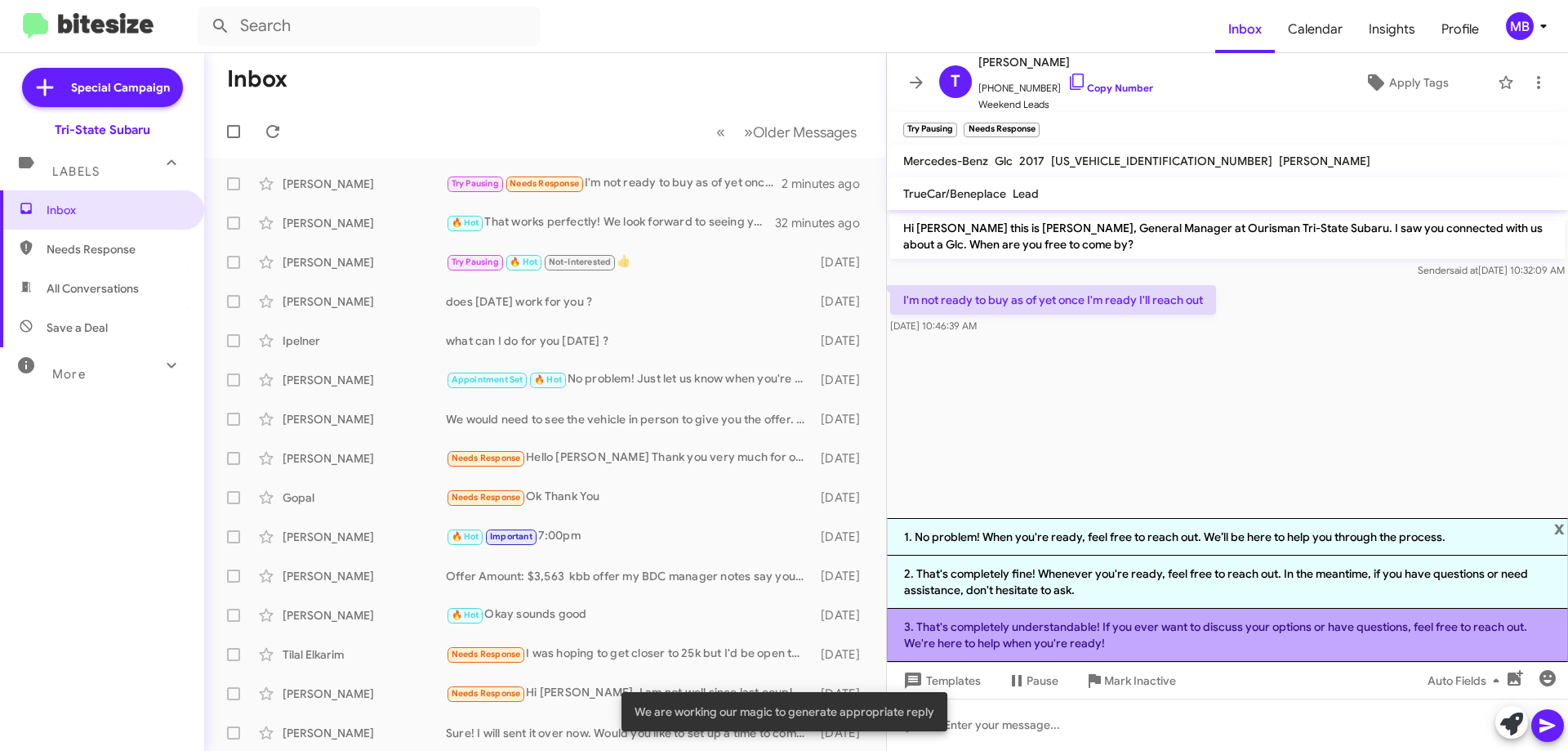
click at [1373, 644] on li "3. That's completely understandable! If you ever want to discuss your options o…" at bounding box center [1227, 635] width 681 height 53
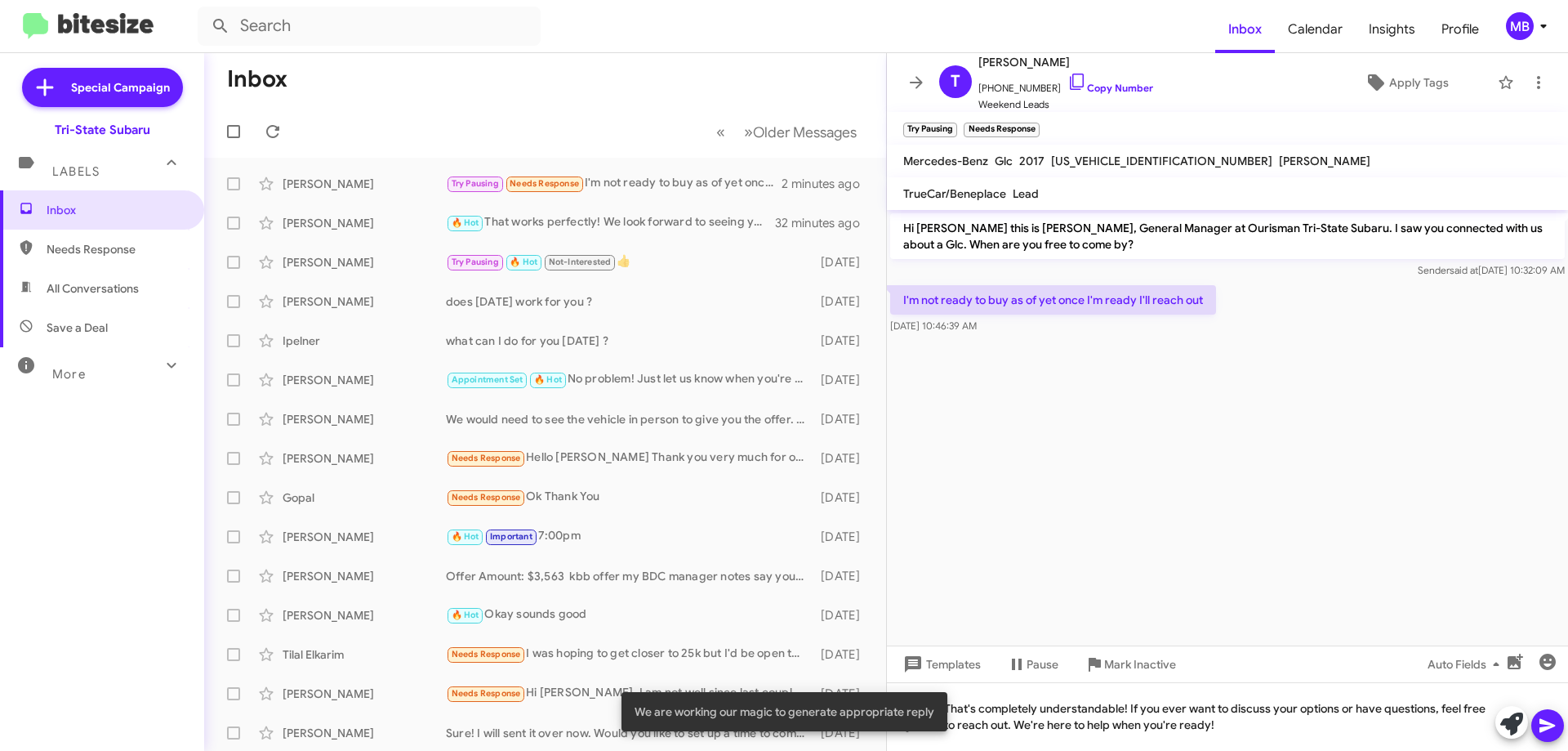
click at [1541, 724] on icon at bounding box center [1547, 726] width 15 height 14
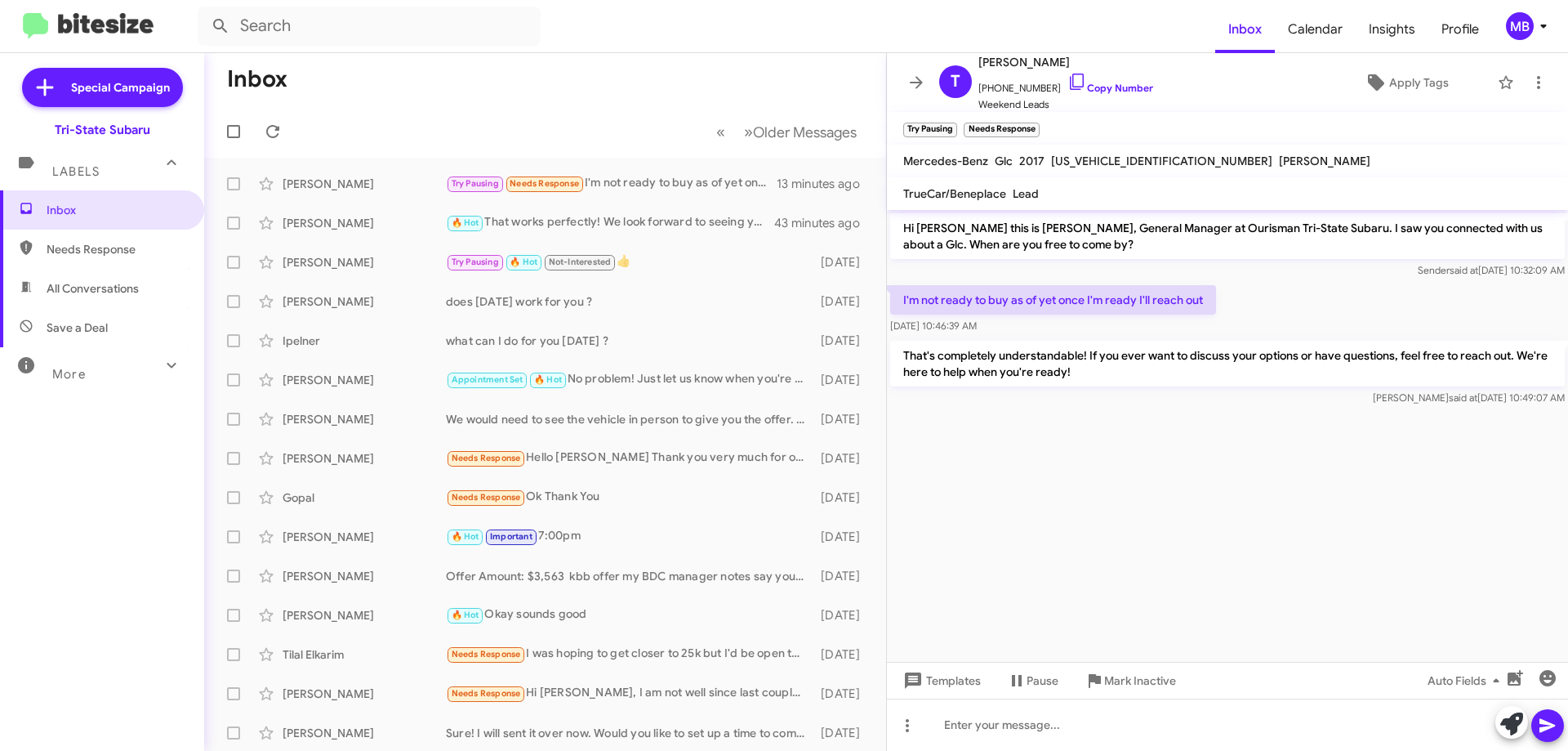
click at [106, 174] on div "Labels" at bounding box center [86, 164] width 146 height 30
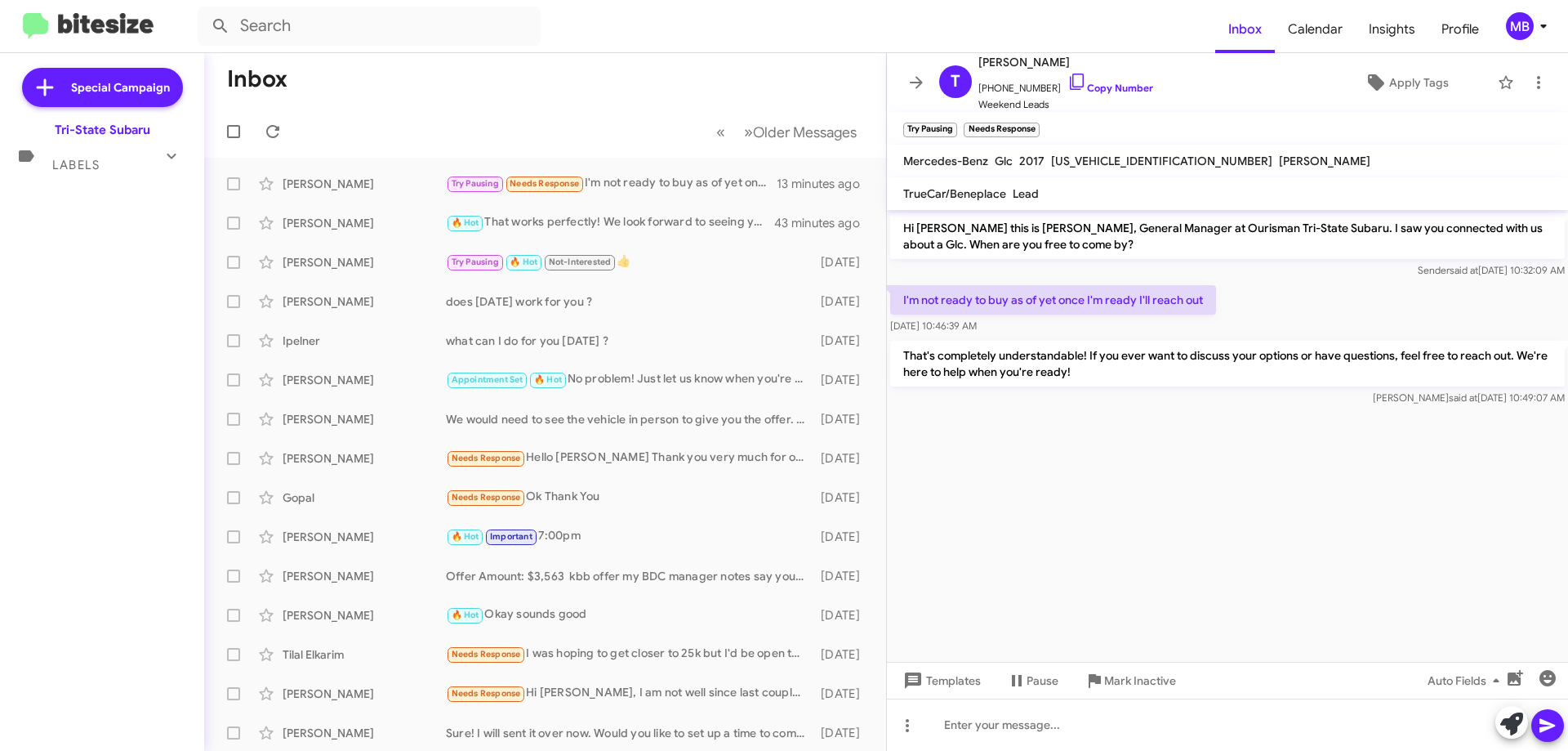
click at [172, 155] on icon at bounding box center [172, 155] width 20 height 20
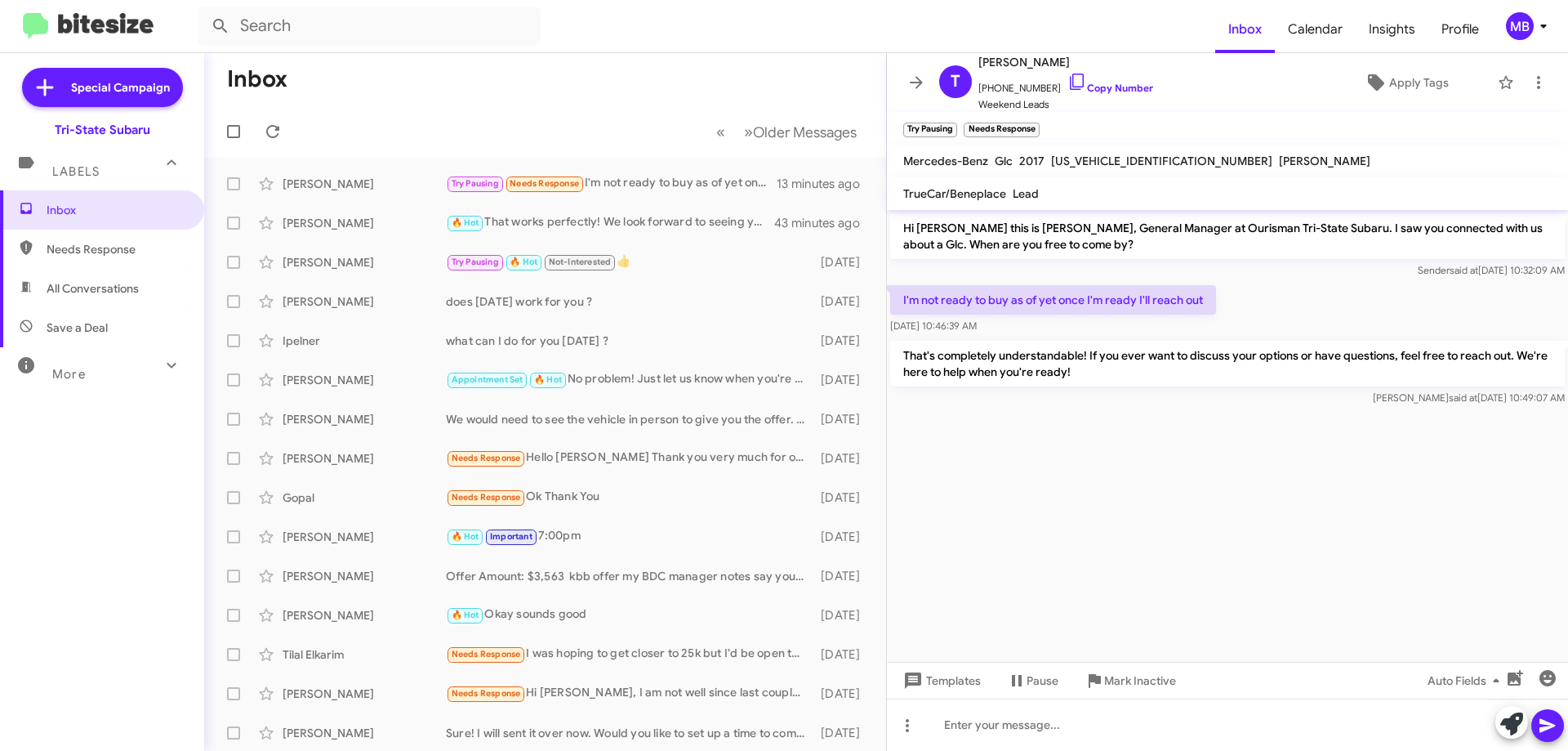
click at [117, 318] on span "Save a Deal" at bounding box center [102, 328] width 204 height 39
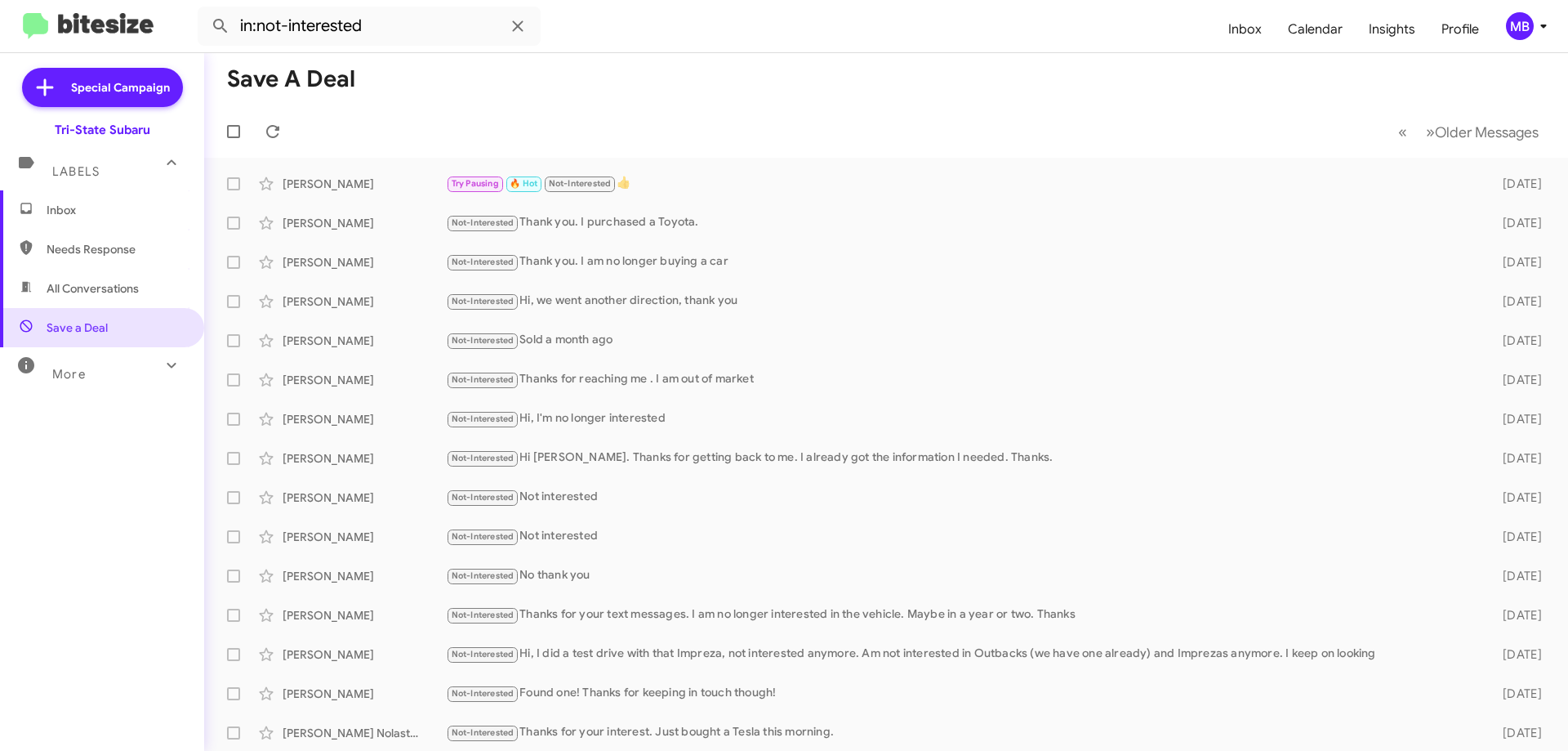
click at [131, 291] on span "All Conversations" at bounding box center [93, 288] width 93 height 16
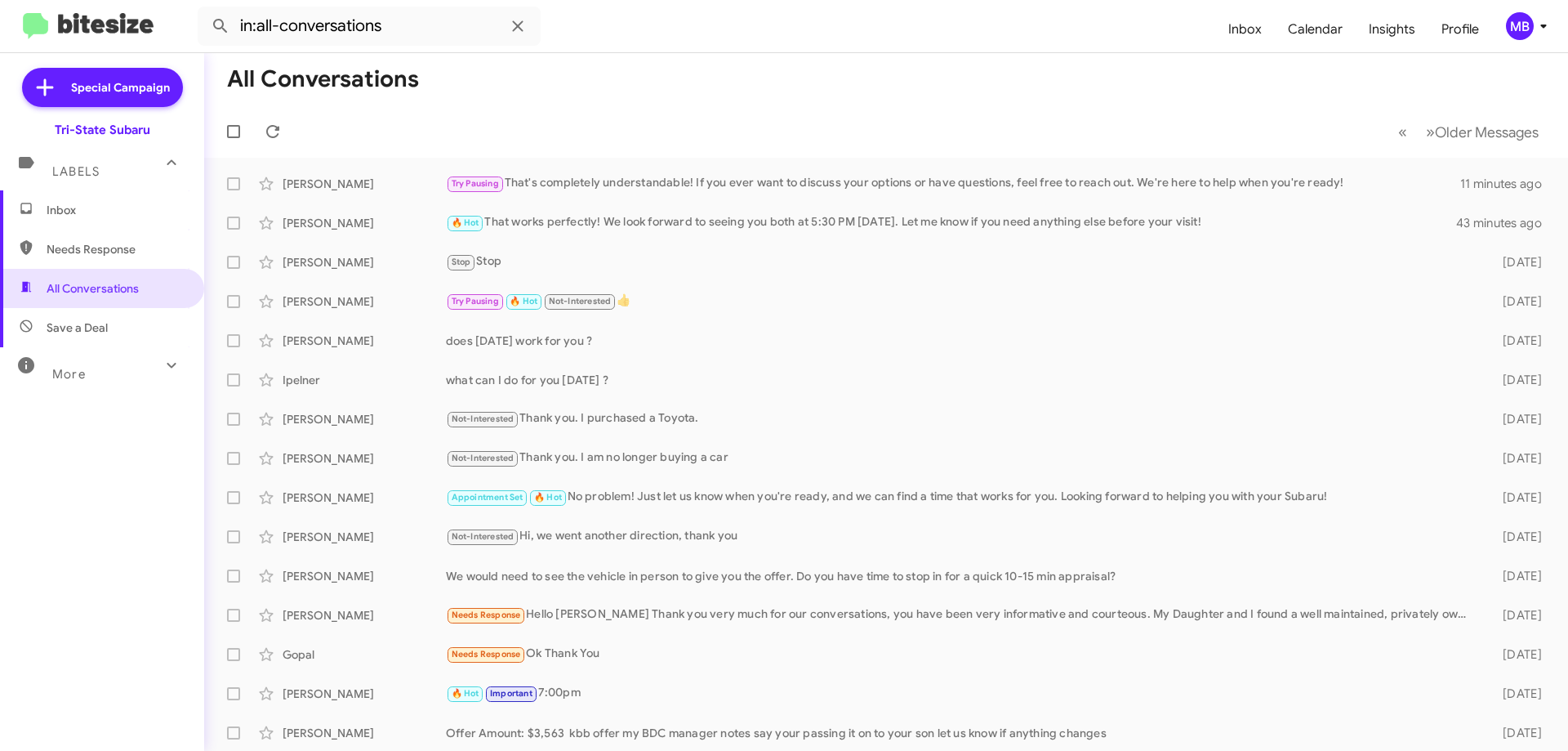
click at [159, 251] on span "Needs Response" at bounding box center [116, 249] width 139 height 16
type input "in:needs-response"
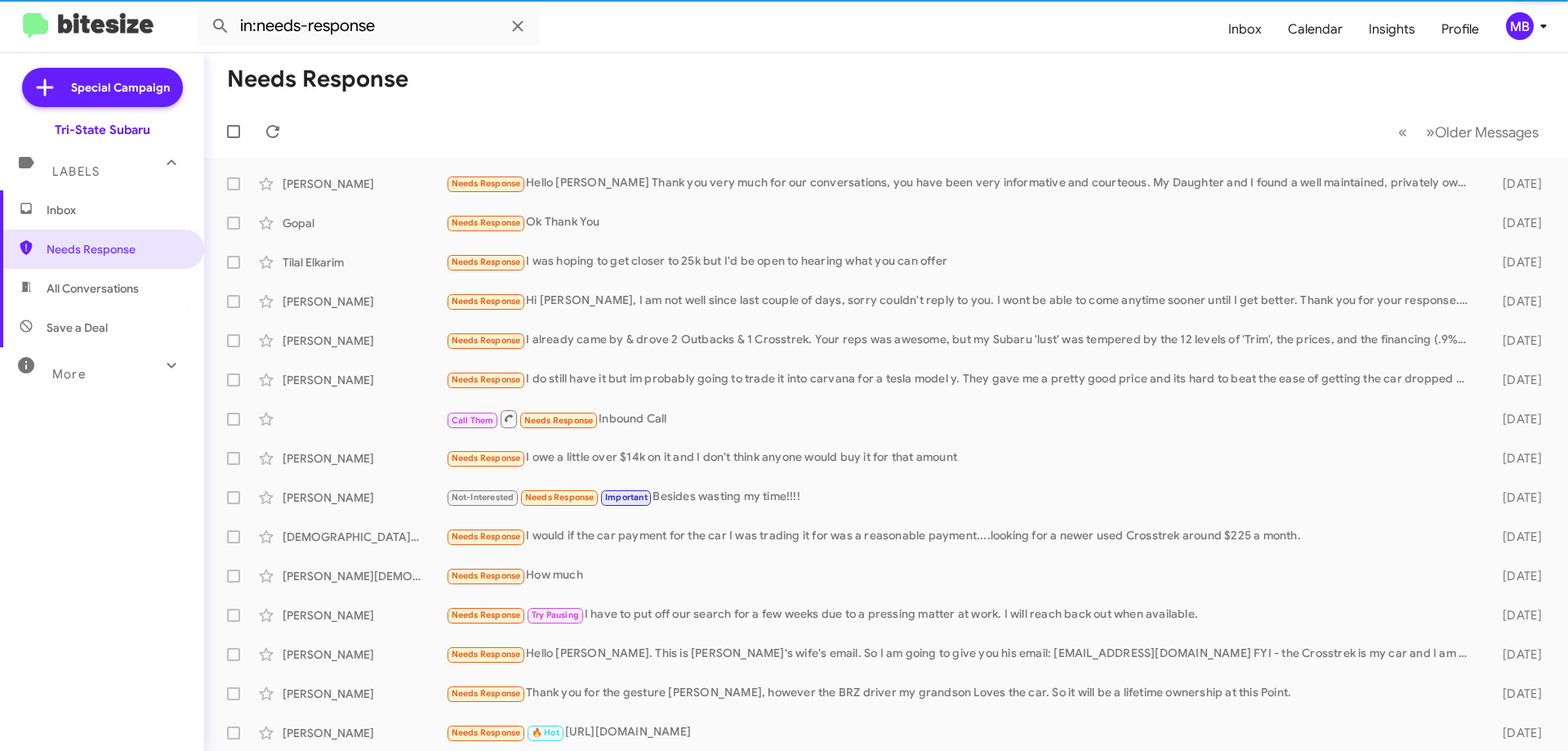
click at [146, 209] on span "Inbox" at bounding box center [116, 209] width 139 height 16
